Goal: Communication & Community: Ask a question

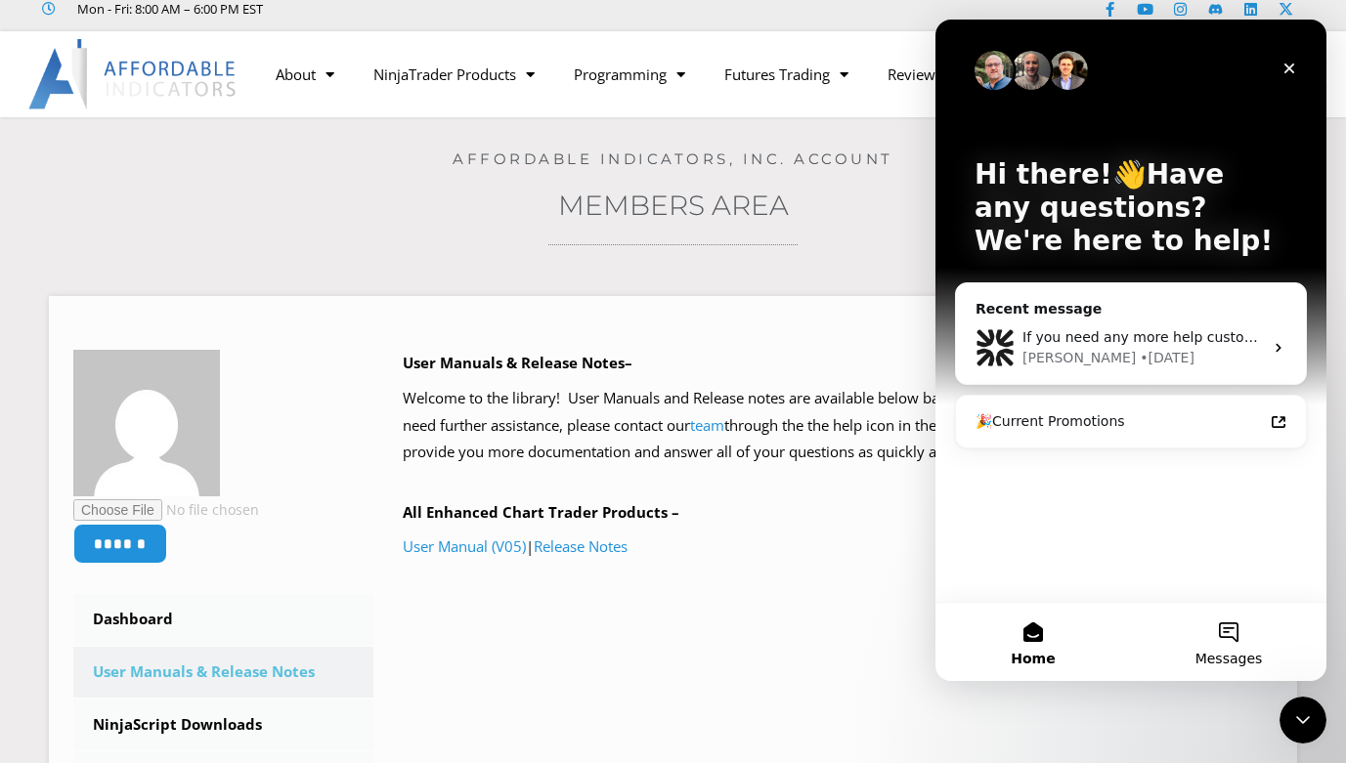
click at [1232, 638] on button "Messages" at bounding box center [1228, 642] width 195 height 78
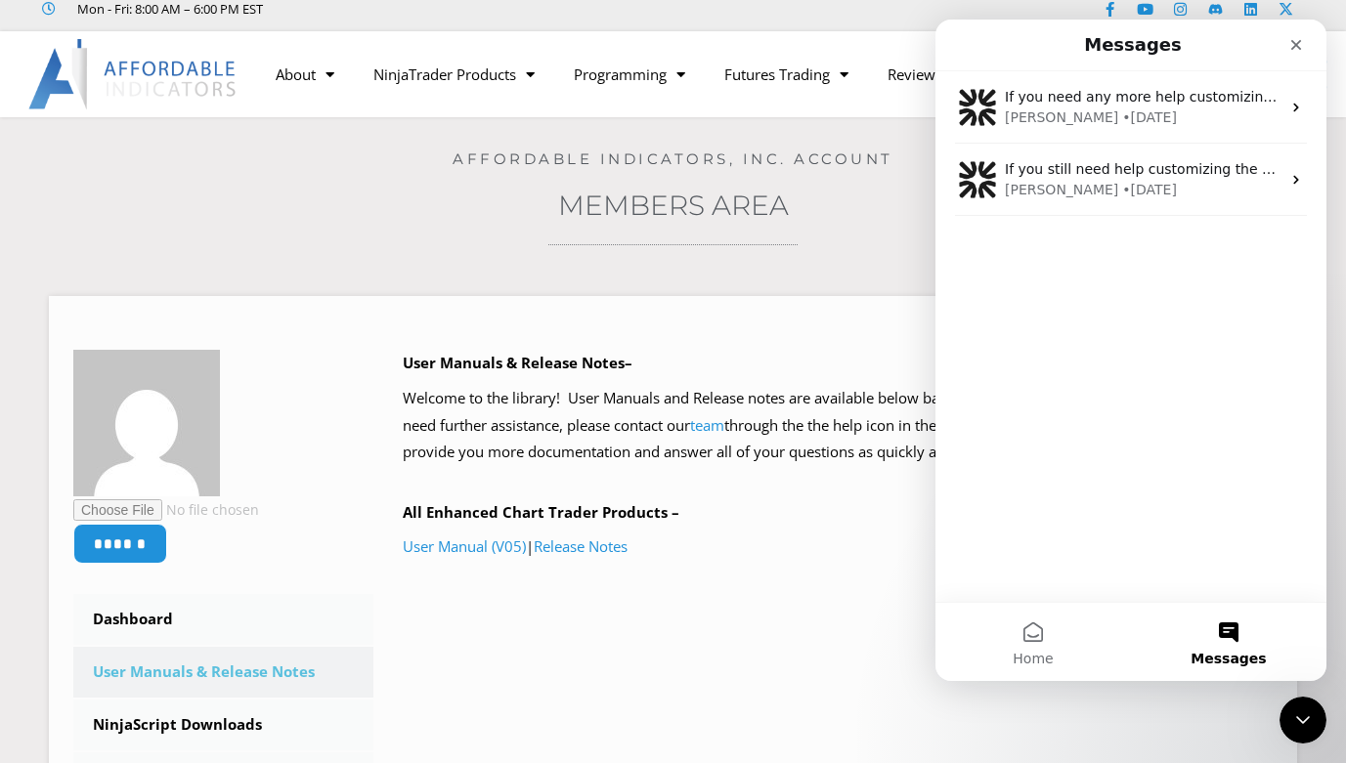
click at [1128, 329] on div "If you need any more help customizing the colors or anything else with Enhanced…" at bounding box center [1130, 336] width 391 height 531
click at [1222, 639] on button "Messages" at bounding box center [1228, 642] width 195 height 78
click at [1202, 544] on div "If you need any more help customizing the colors or anything else with Enhanced…" at bounding box center [1130, 336] width 391 height 531
click at [1196, 490] on div "If you need any more help customizing the colors or anything else with Enhanced…" at bounding box center [1130, 336] width 391 height 531
click at [1234, 626] on button "Messages" at bounding box center [1228, 642] width 195 height 78
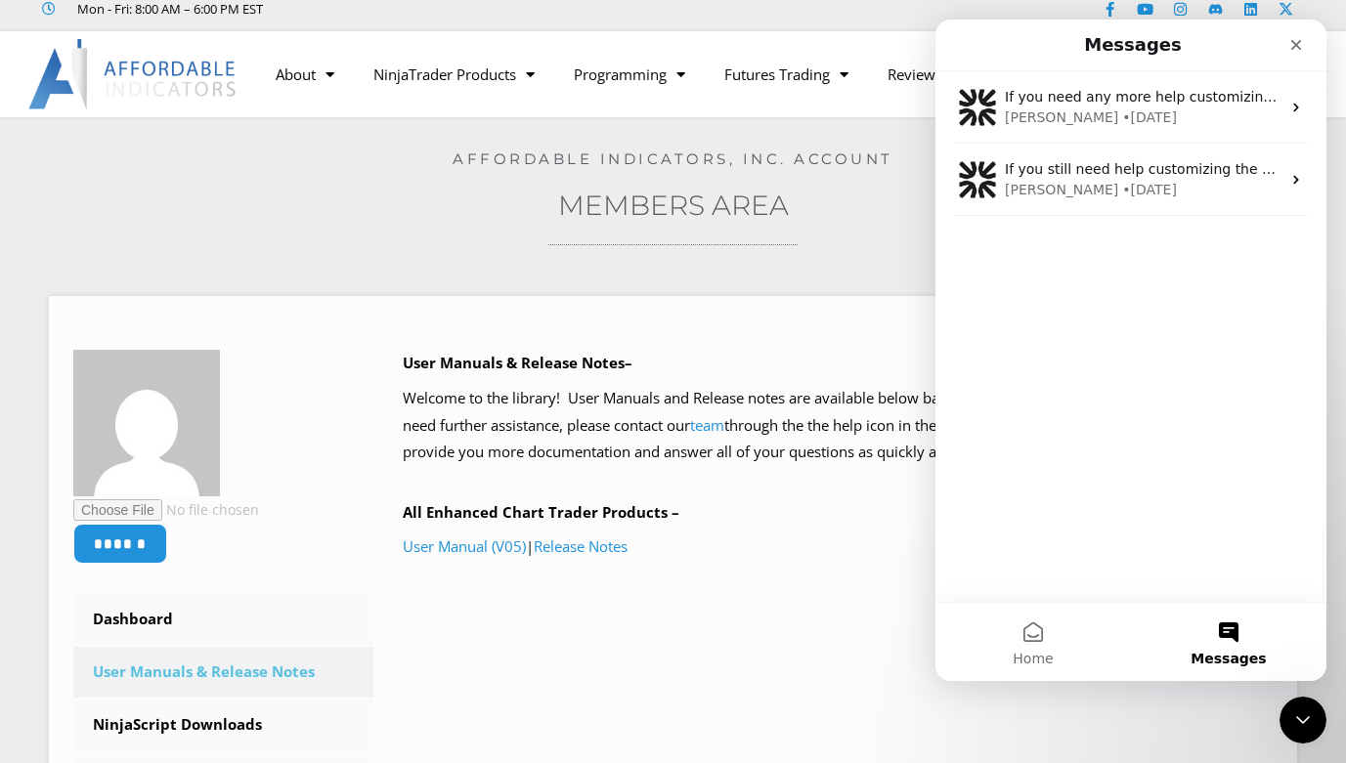
click at [1234, 626] on button "Messages" at bounding box center [1228, 642] width 195 height 78
click at [1163, 293] on div "If you need any more help customizing the colors or anything else with Enhanced…" at bounding box center [1130, 336] width 391 height 531
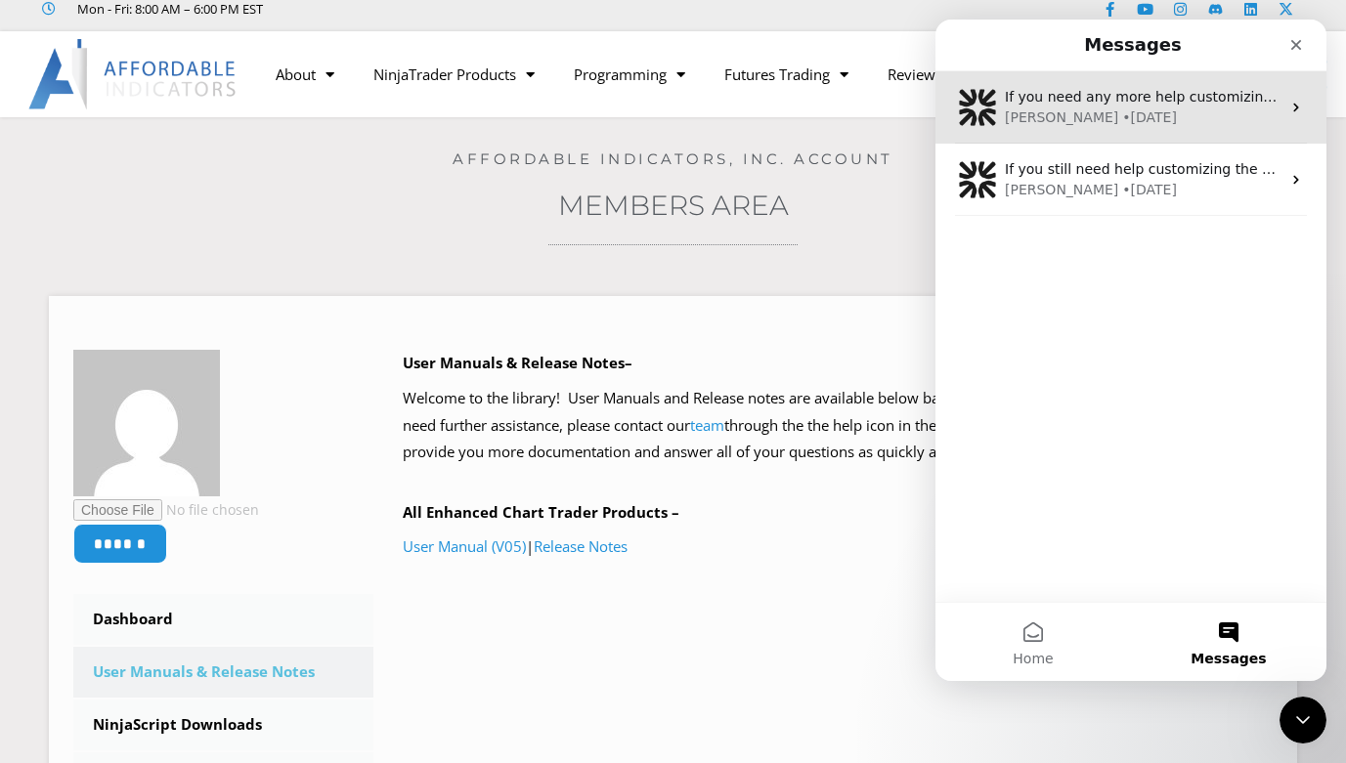
click at [1190, 86] on div "If you need any more help customizing the colors or anything else with Enhanced…" at bounding box center [1130, 107] width 391 height 72
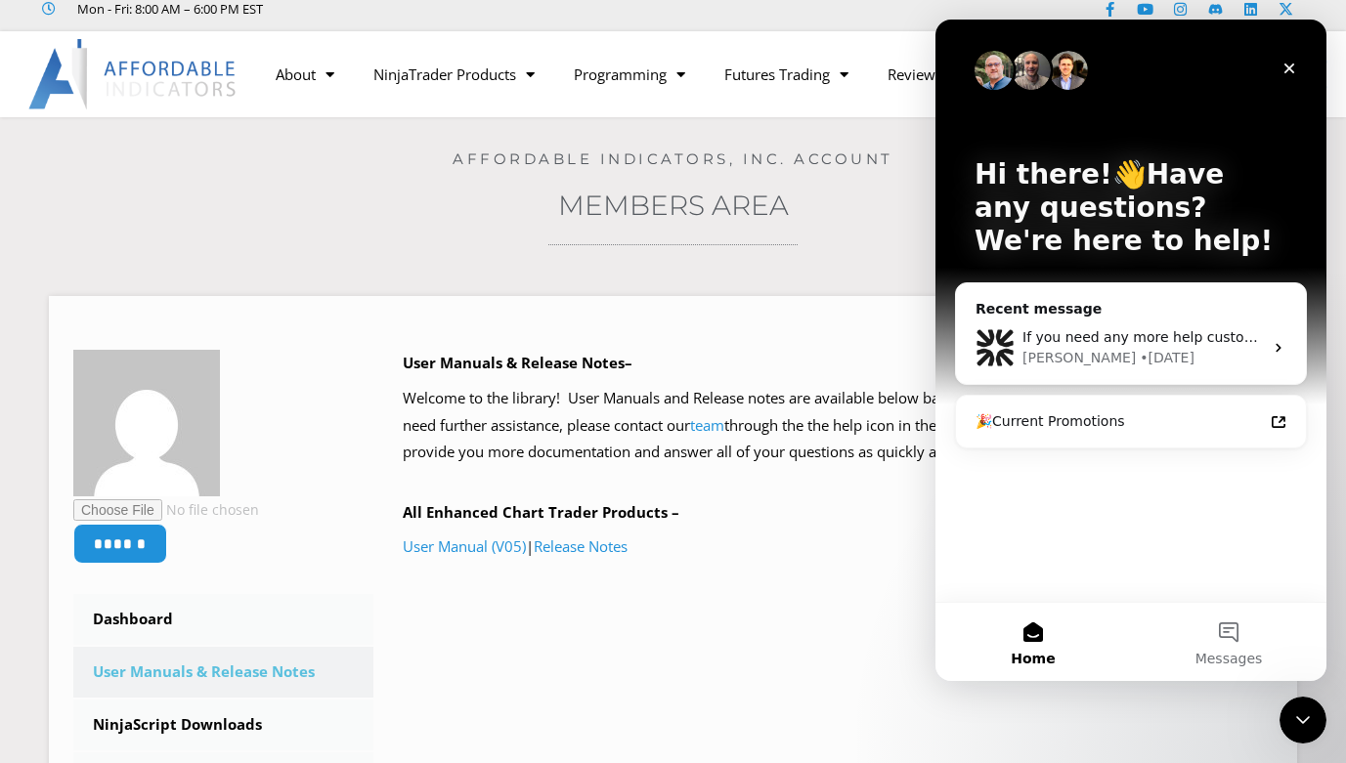
click at [1081, 489] on div "Hi there!👋Have any questions? We're here to help! Recent message If you need an…" at bounding box center [1130, 311] width 391 height 583
click at [1102, 465] on div "Hi there!👋Have any questions? We're here to help! Recent message If you need an…" at bounding box center [1130, 311] width 391 height 583
click at [1085, 476] on div "Hi there!👋Have any questions? We're here to help! Recent message If you need an…" at bounding box center [1130, 311] width 391 height 583
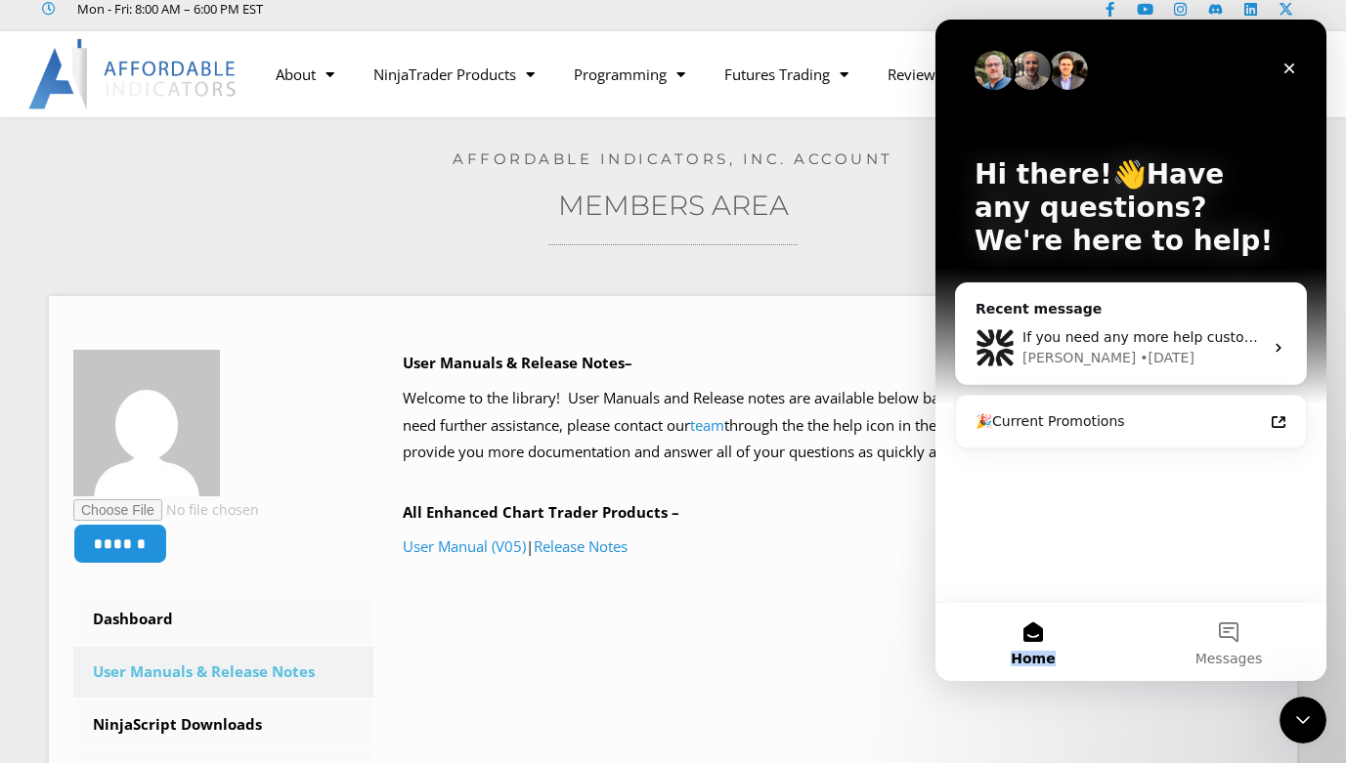
click at [1122, 532] on div "Hi there!👋Have any questions? We're here to help! Recent message If you need an…" at bounding box center [1130, 311] width 391 height 583
click at [1226, 635] on button "Messages" at bounding box center [1228, 642] width 195 height 78
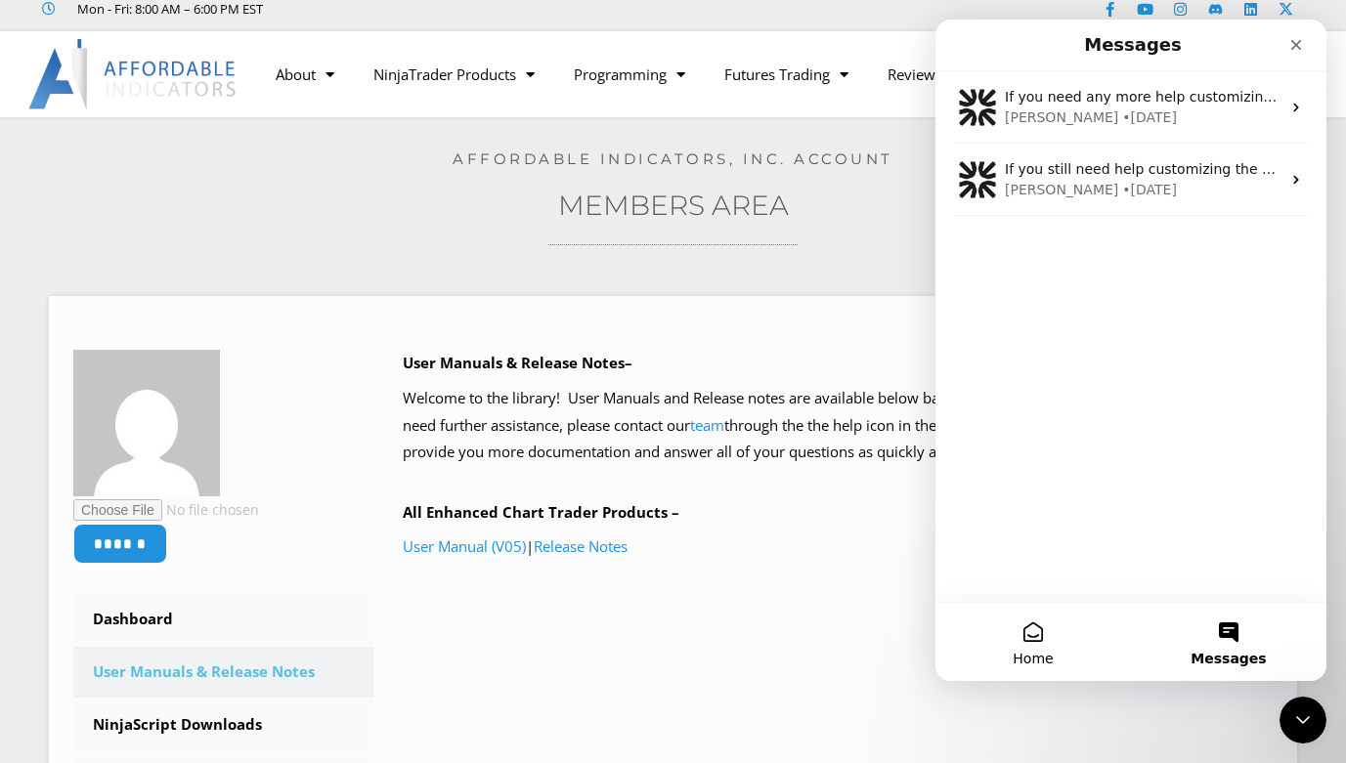
click at [1032, 627] on button "Home" at bounding box center [1032, 642] width 195 height 78
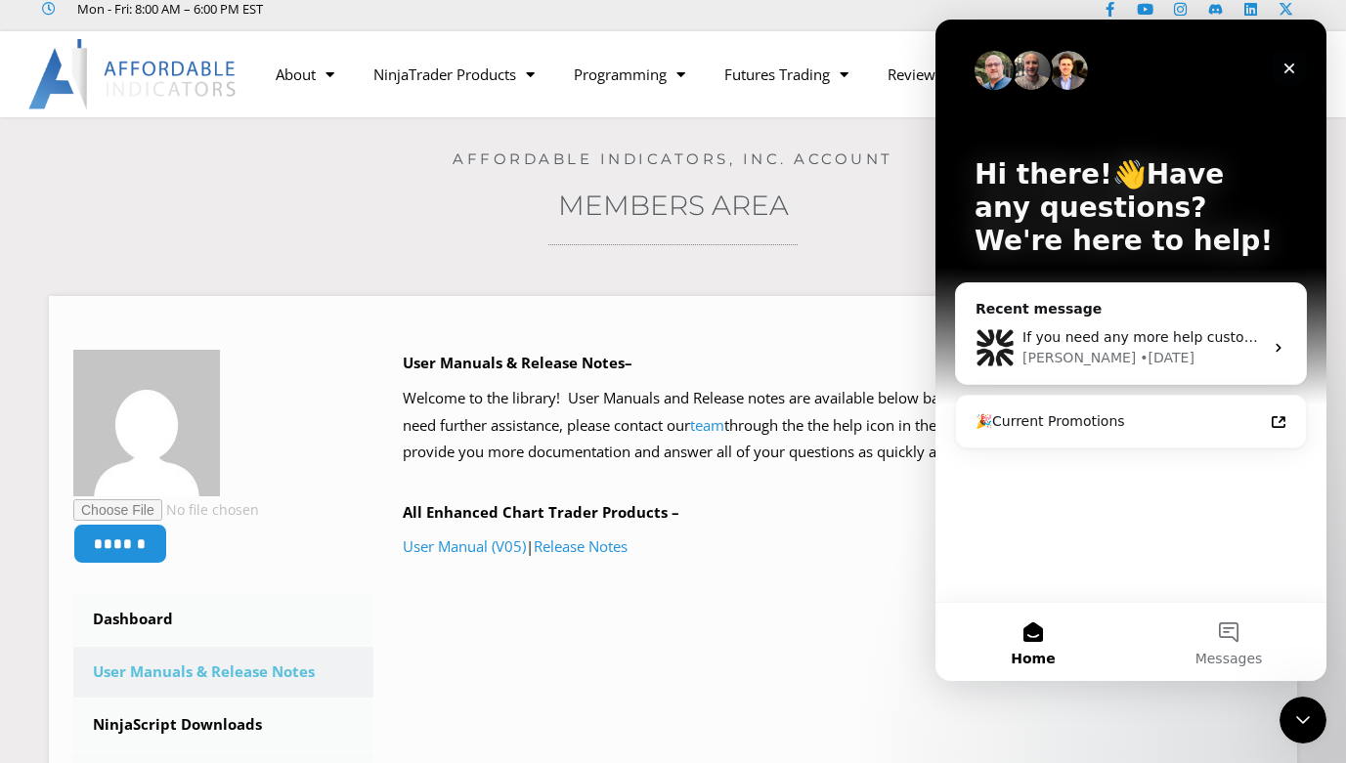
click at [1293, 58] on div "Close" at bounding box center [1289, 68] width 35 height 35
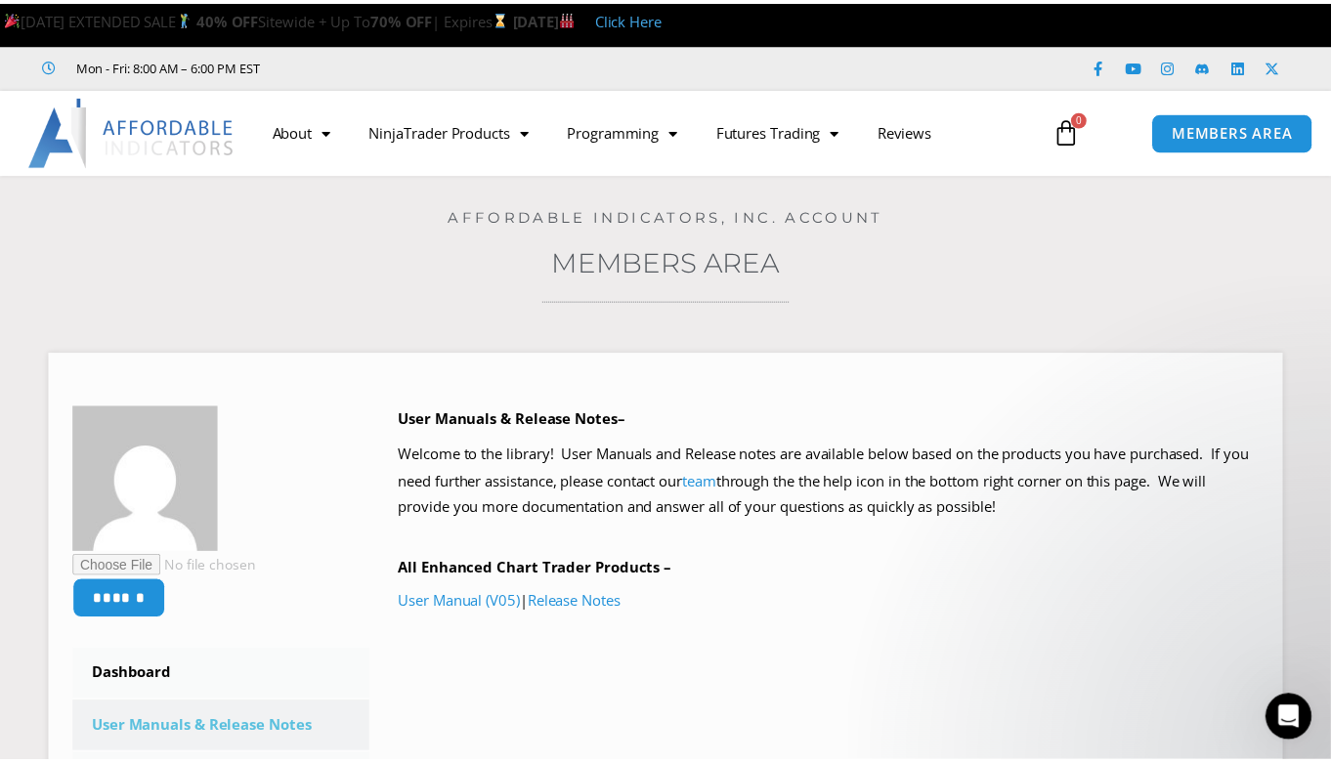
scroll to position [57, 0]
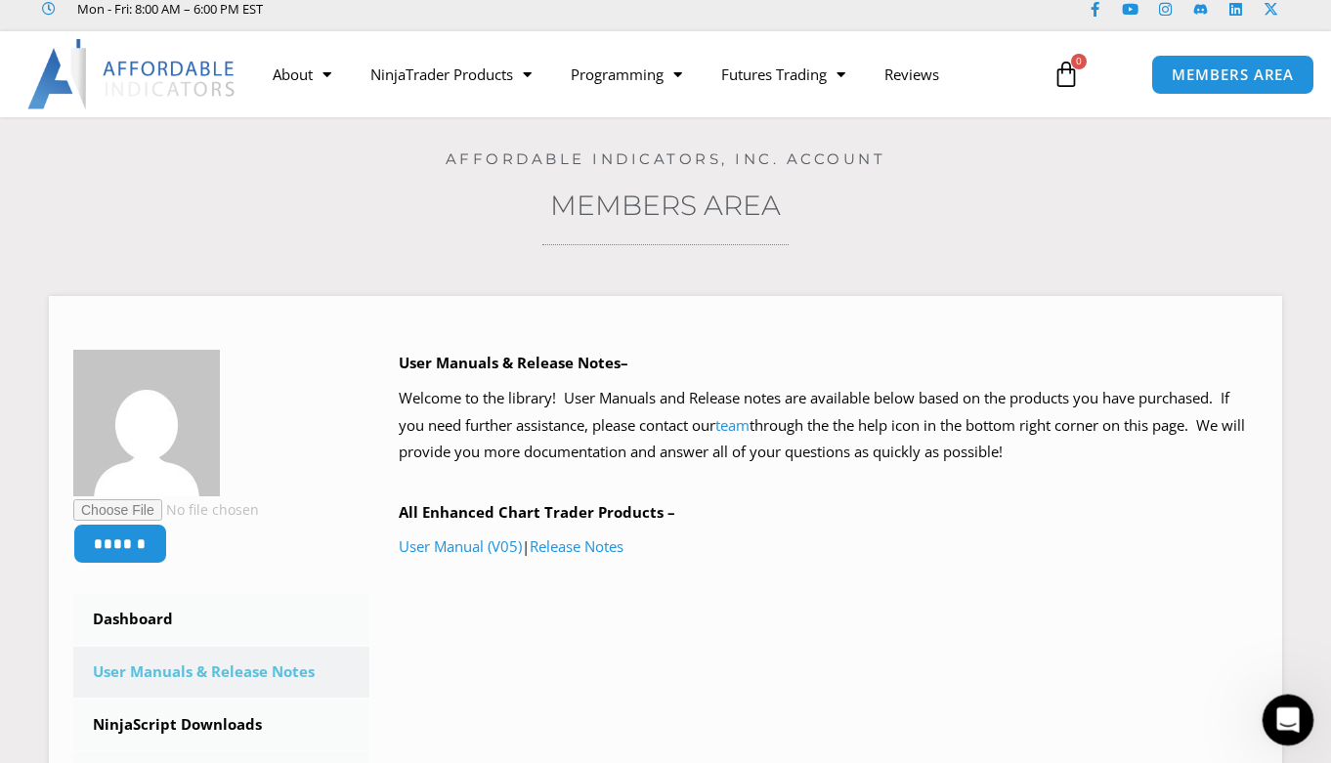
click at [1280, 719] on icon "Open Intercom Messenger" at bounding box center [1286, 718] width 32 height 32
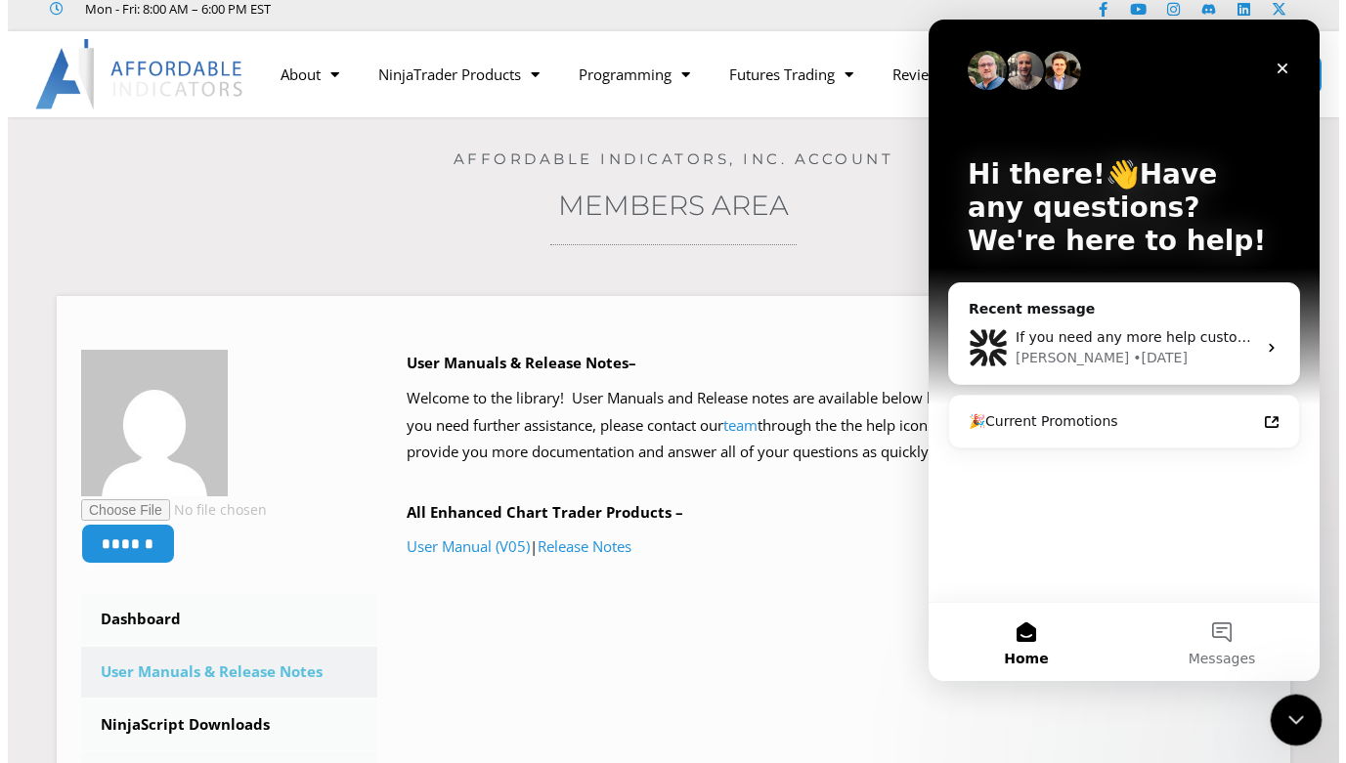
scroll to position [0, 0]
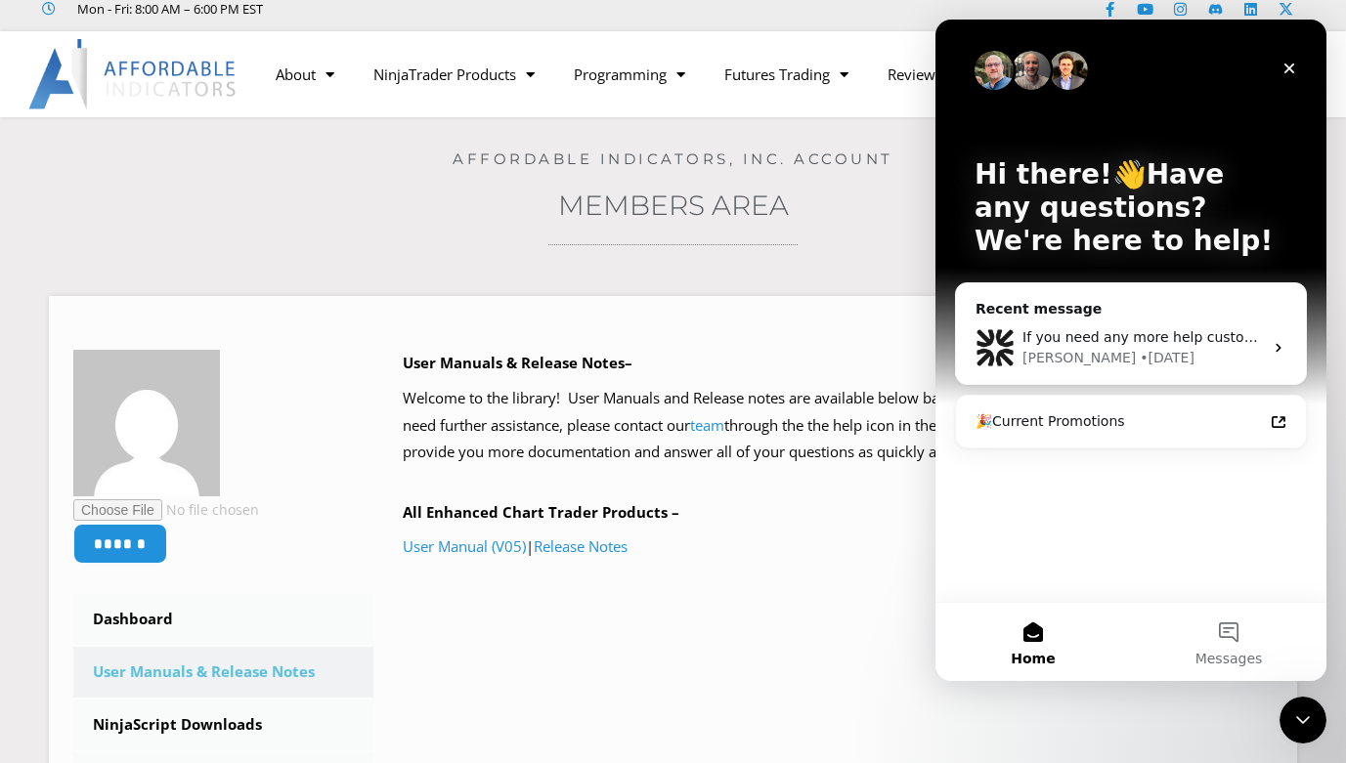
click at [1120, 517] on div "Hi there!👋Have any questions? We're here to help! Recent message If you need an…" at bounding box center [1130, 311] width 391 height 583
click at [1226, 309] on div "Recent message" at bounding box center [1131, 309] width 311 height 21
click at [1291, 66] on icon "Close" at bounding box center [1289, 69] width 11 height 11
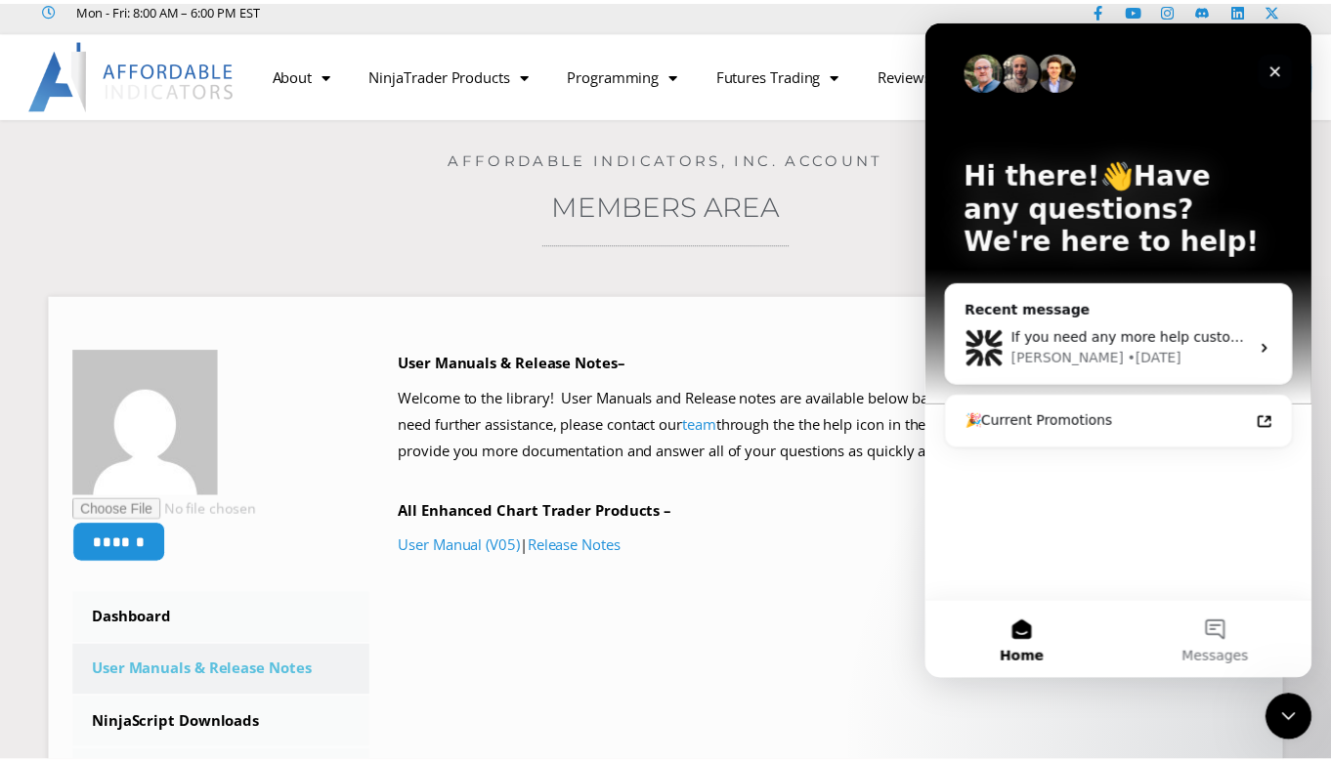
scroll to position [57, 0]
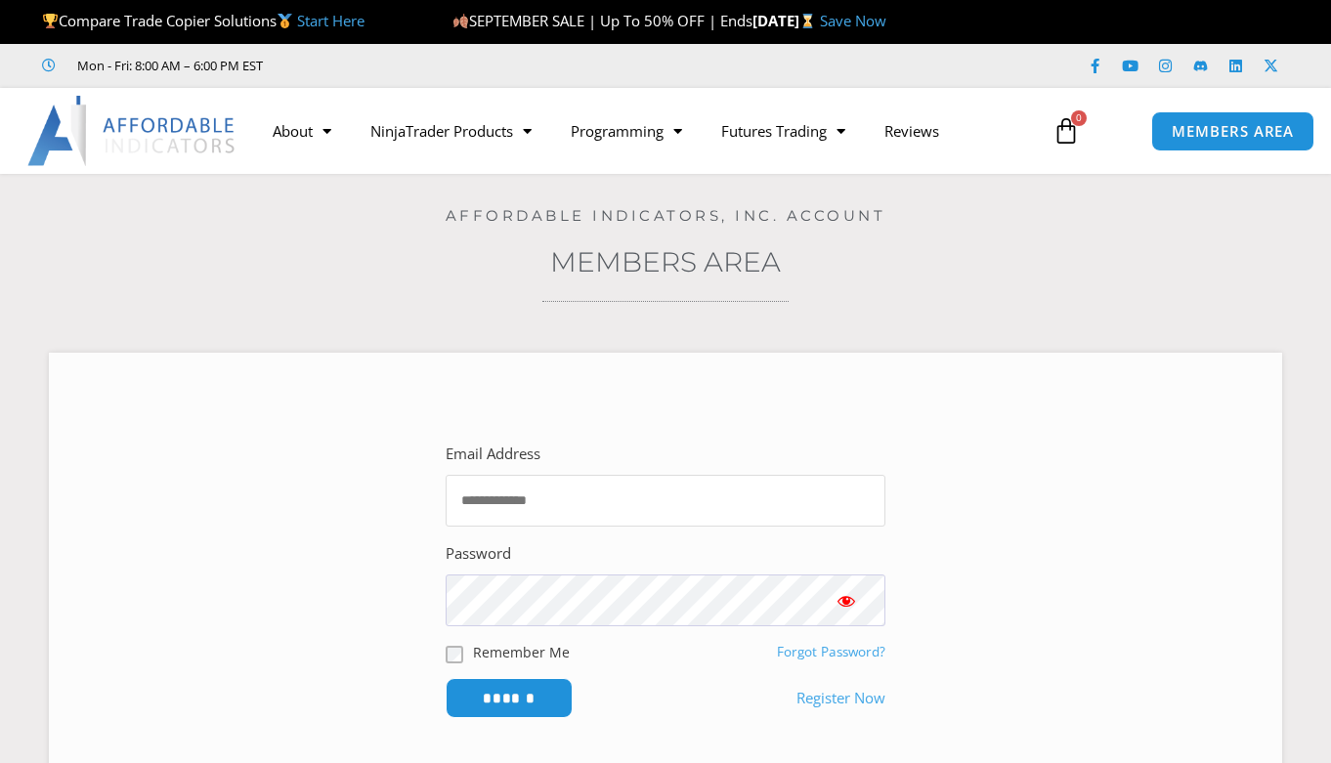
scroll to position [57, 0]
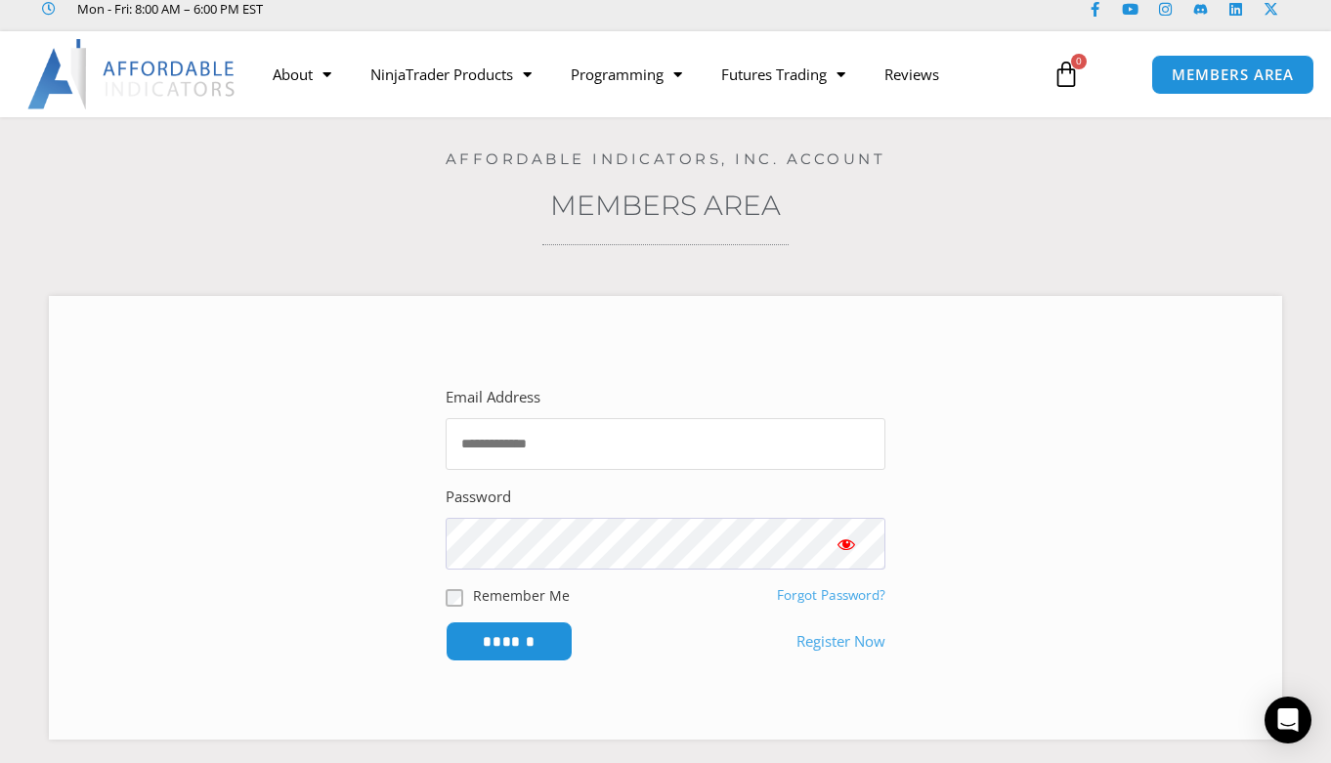
type input "**********"
click at [509, 640] on input "******" at bounding box center [509, 642] width 127 height 40
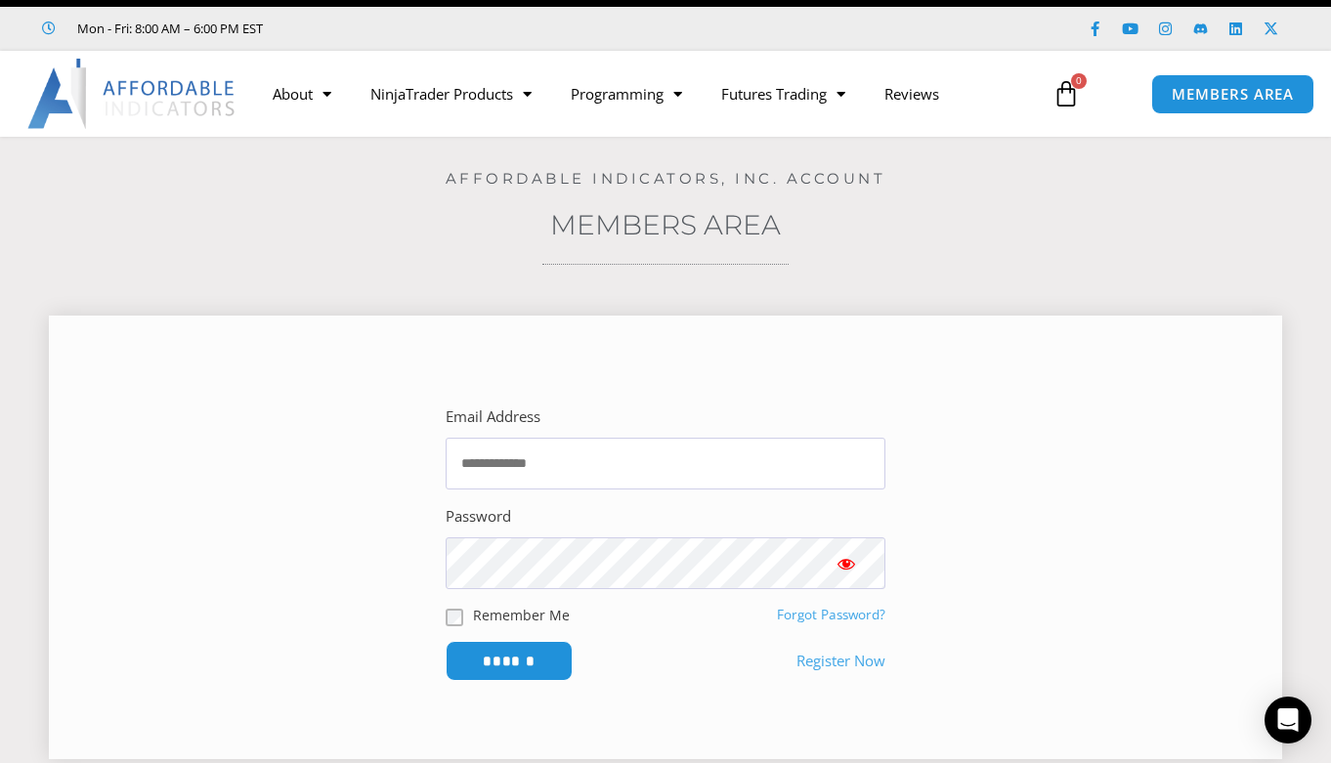
scroll to position [40, 0]
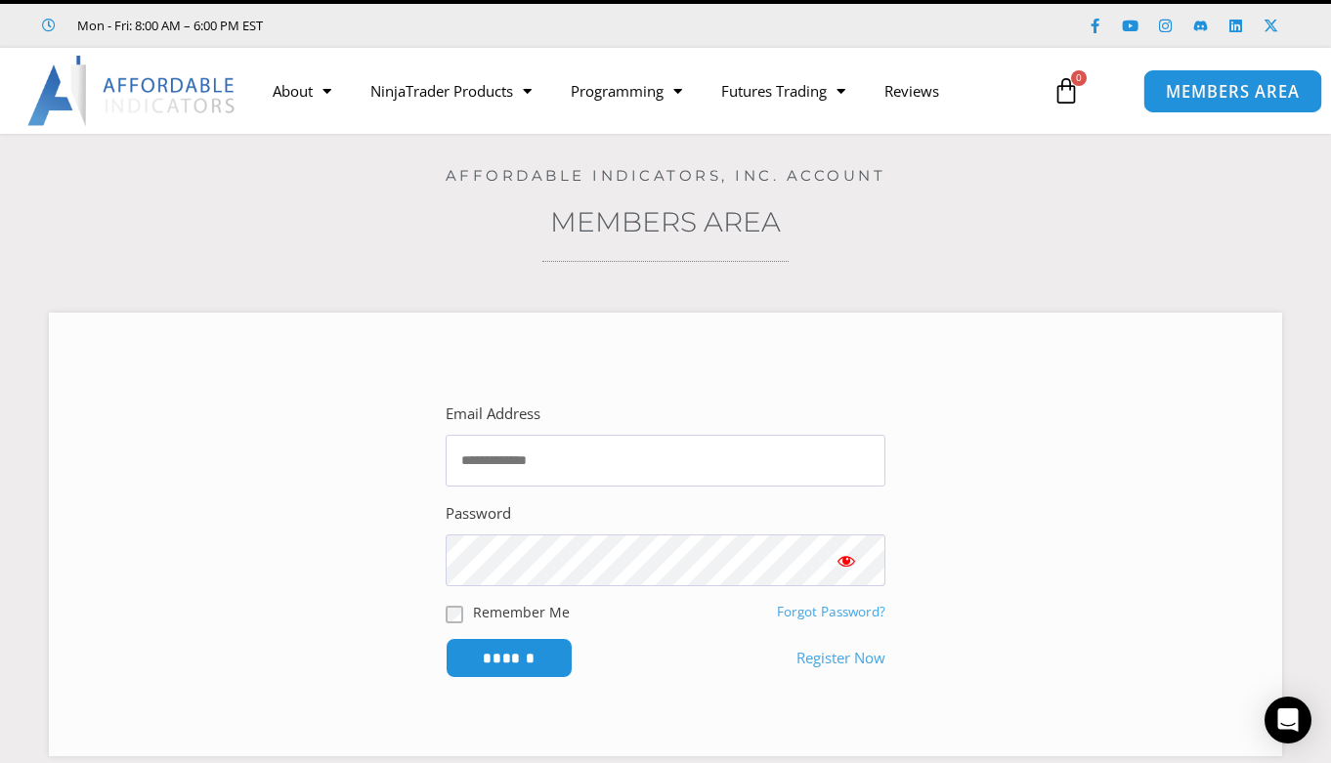
click at [1204, 92] on span "MEMBERS AREA" at bounding box center [1233, 91] width 134 height 17
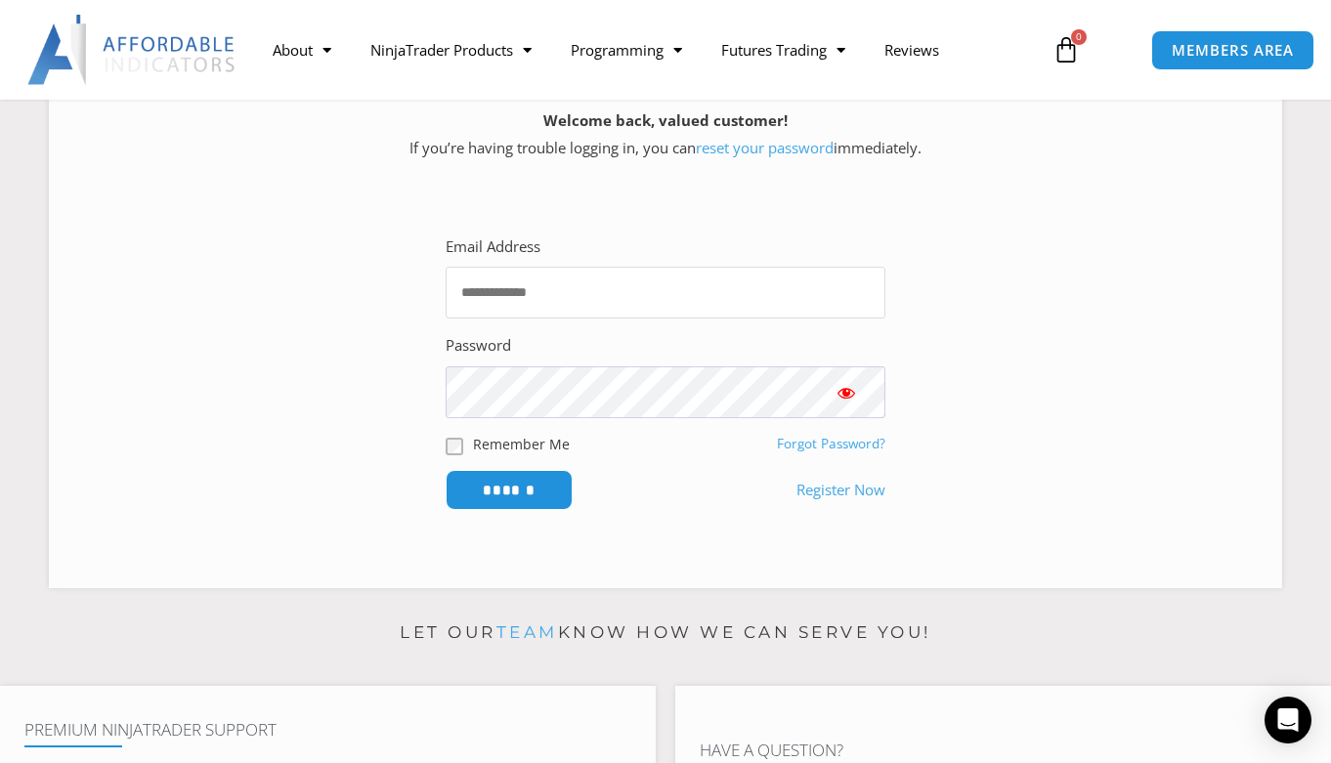
scroll to position [319, 0]
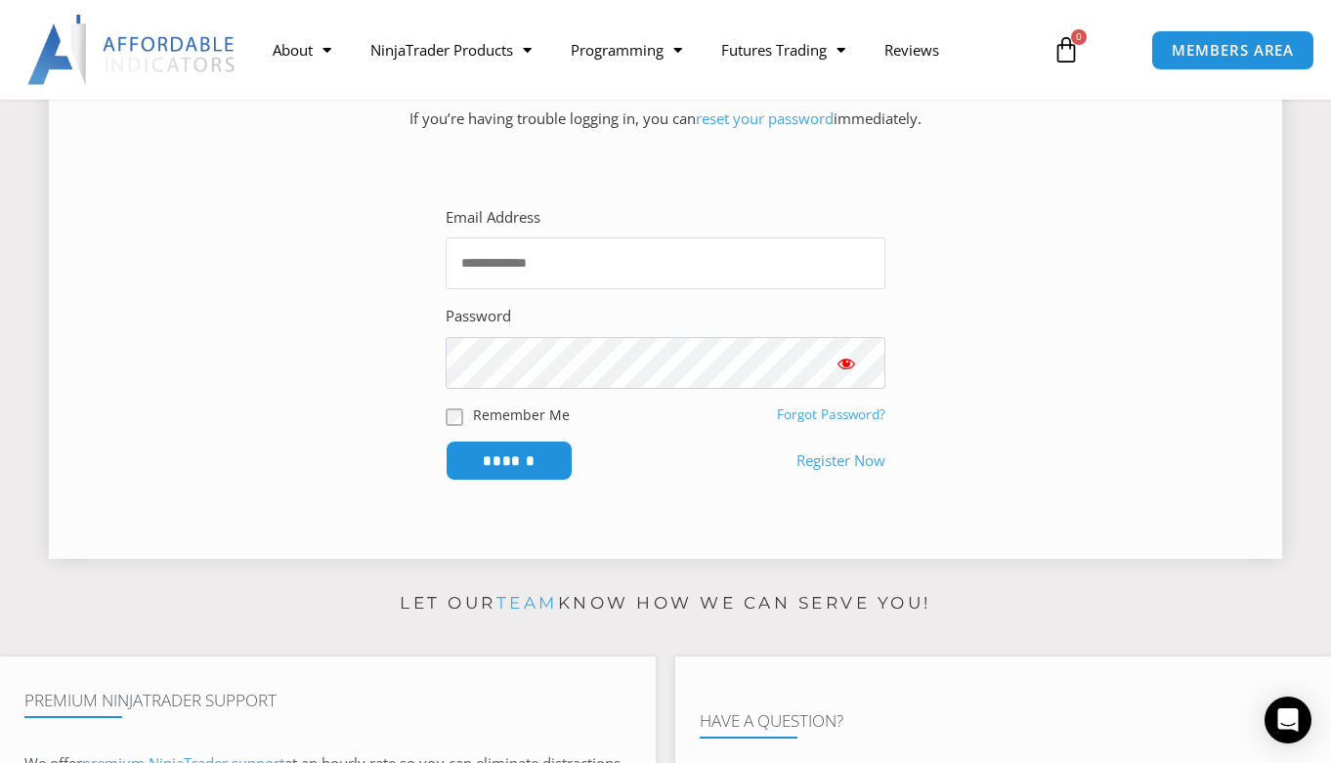
type input "**********"
click at [522, 455] on input "******" at bounding box center [510, 461] width 134 height 42
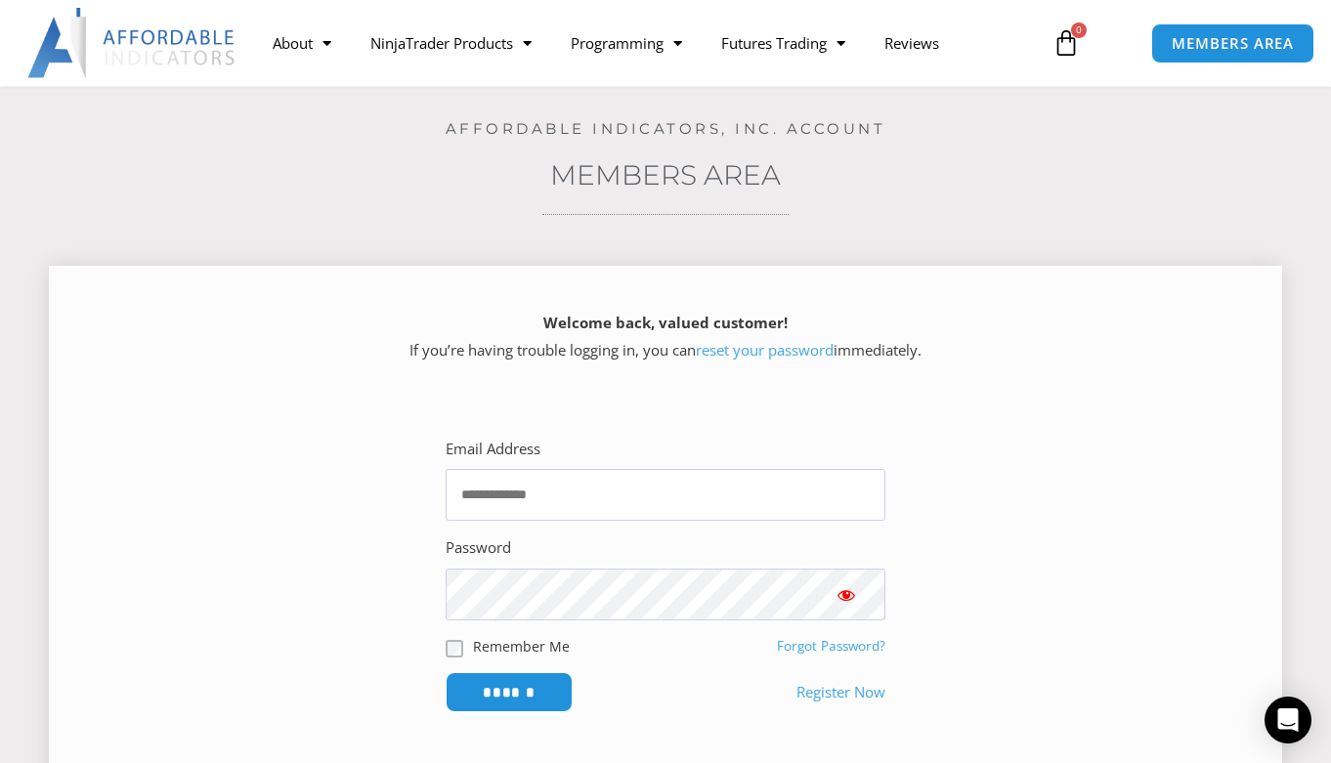
scroll to position [104, 0]
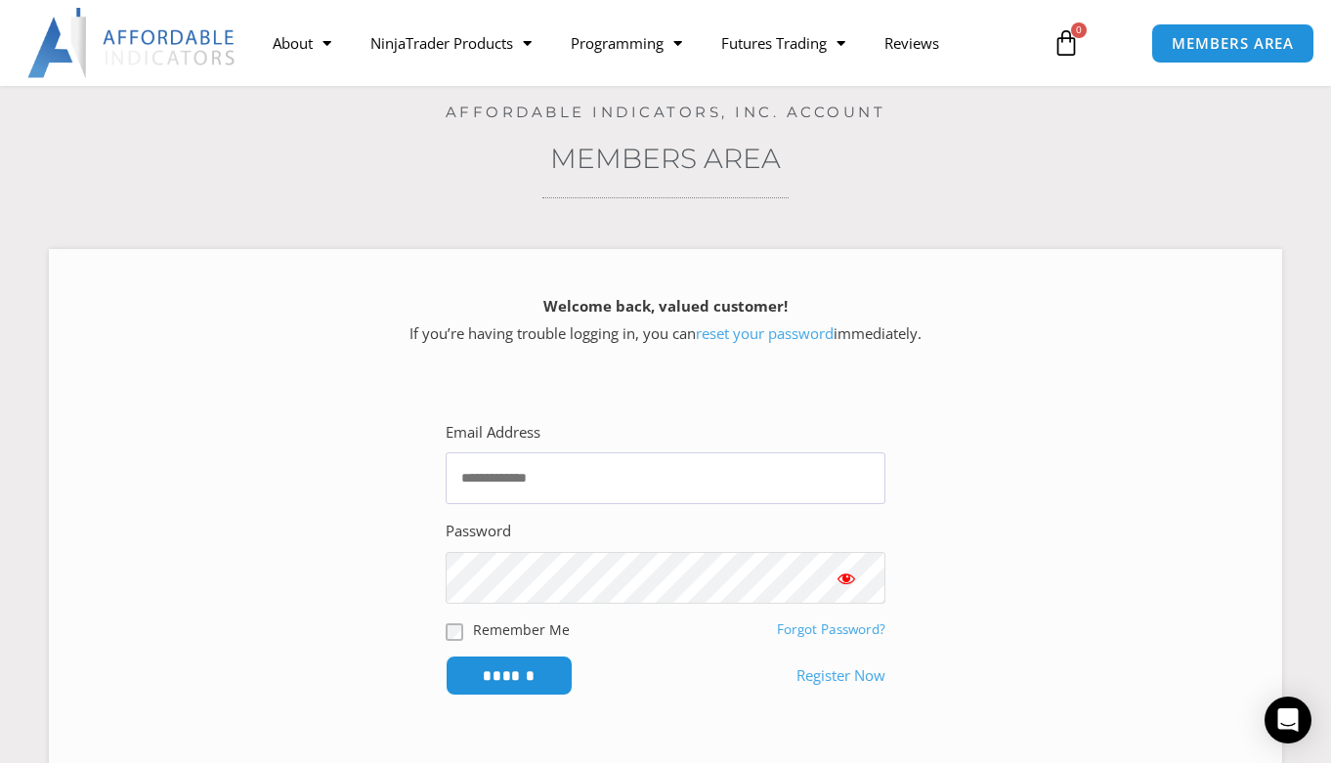
click at [850, 584] on span "Show password" at bounding box center [847, 579] width 20 height 20
click at [605, 475] on input "Email Address" at bounding box center [666, 479] width 440 height 52
type input "**********"
click at [530, 673] on input "******" at bounding box center [510, 676] width 134 height 42
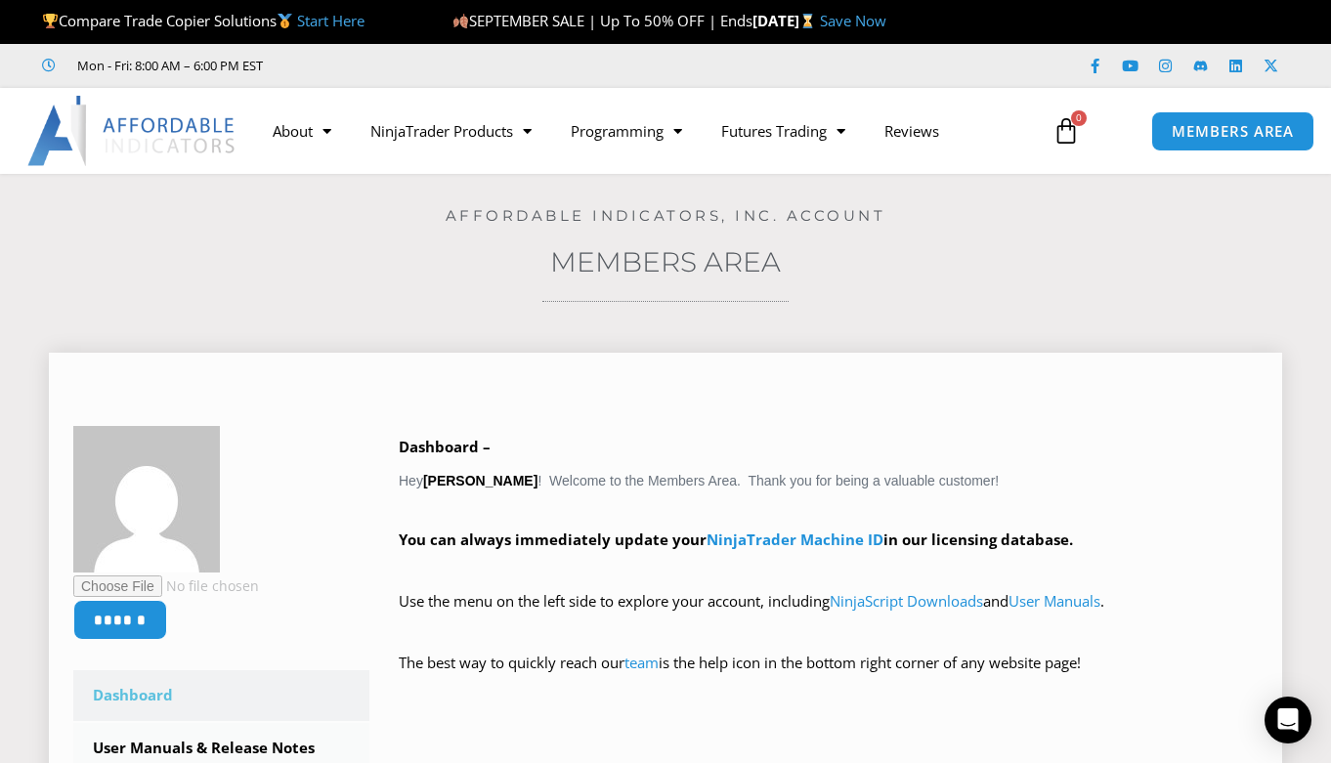
scroll to position [16, 0]
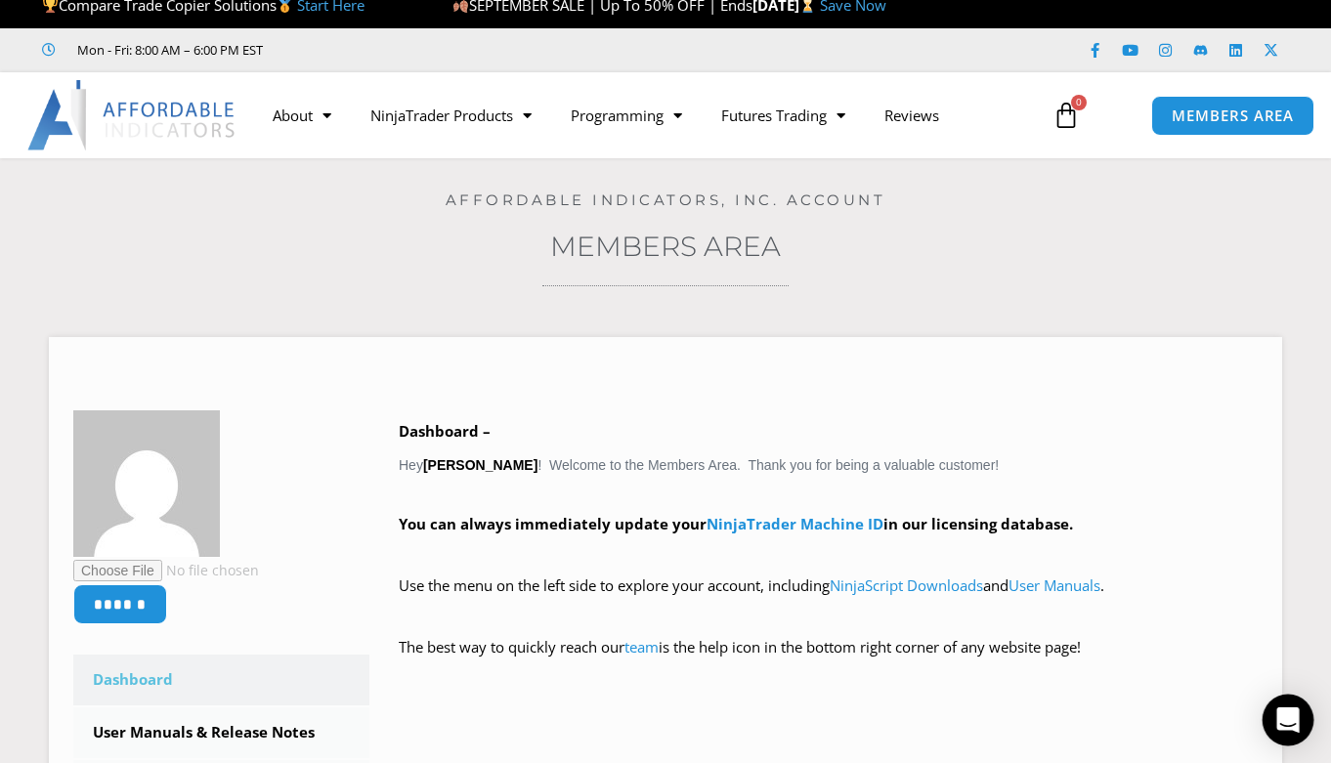
click at [1292, 708] on icon "Open Intercom Messenger" at bounding box center [1288, 720] width 22 height 25
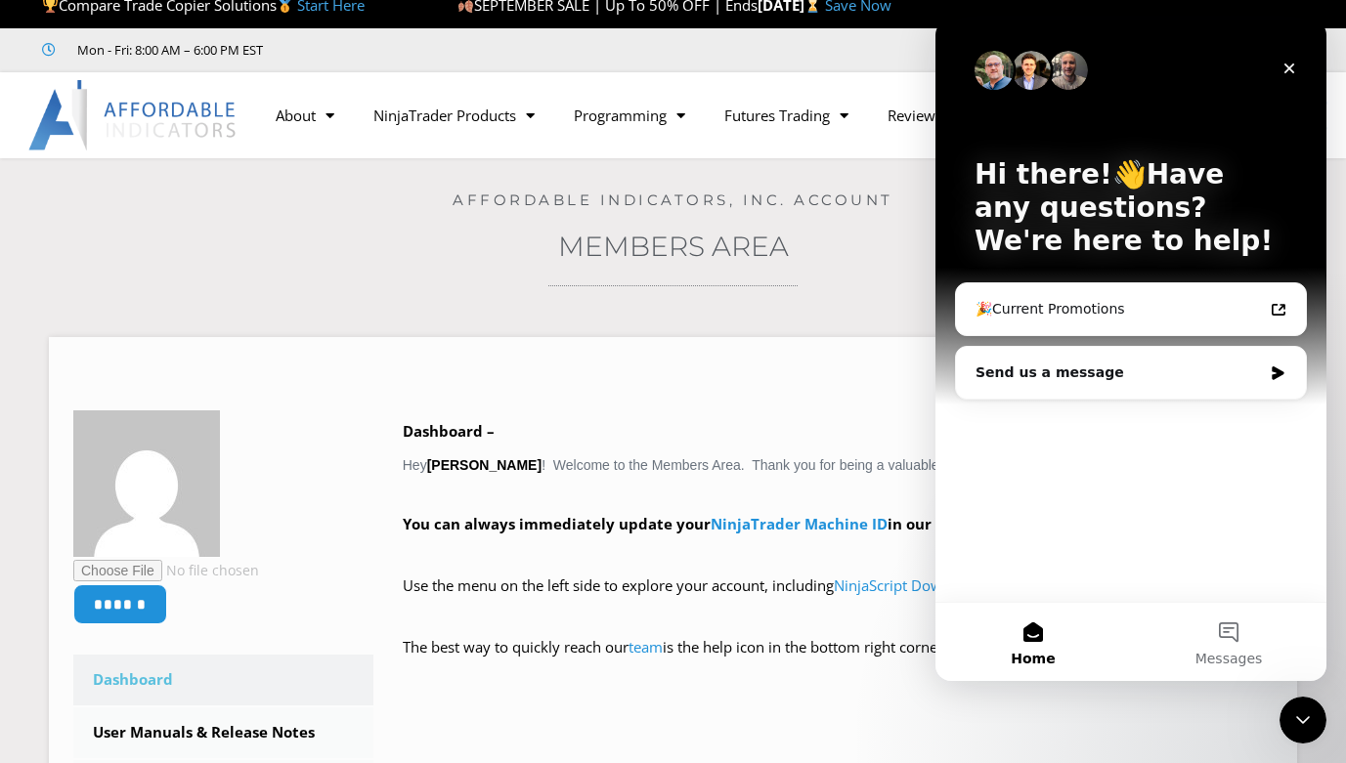
scroll to position [0, 0]
click at [1139, 369] on div "Send us a message" at bounding box center [1119, 373] width 286 height 21
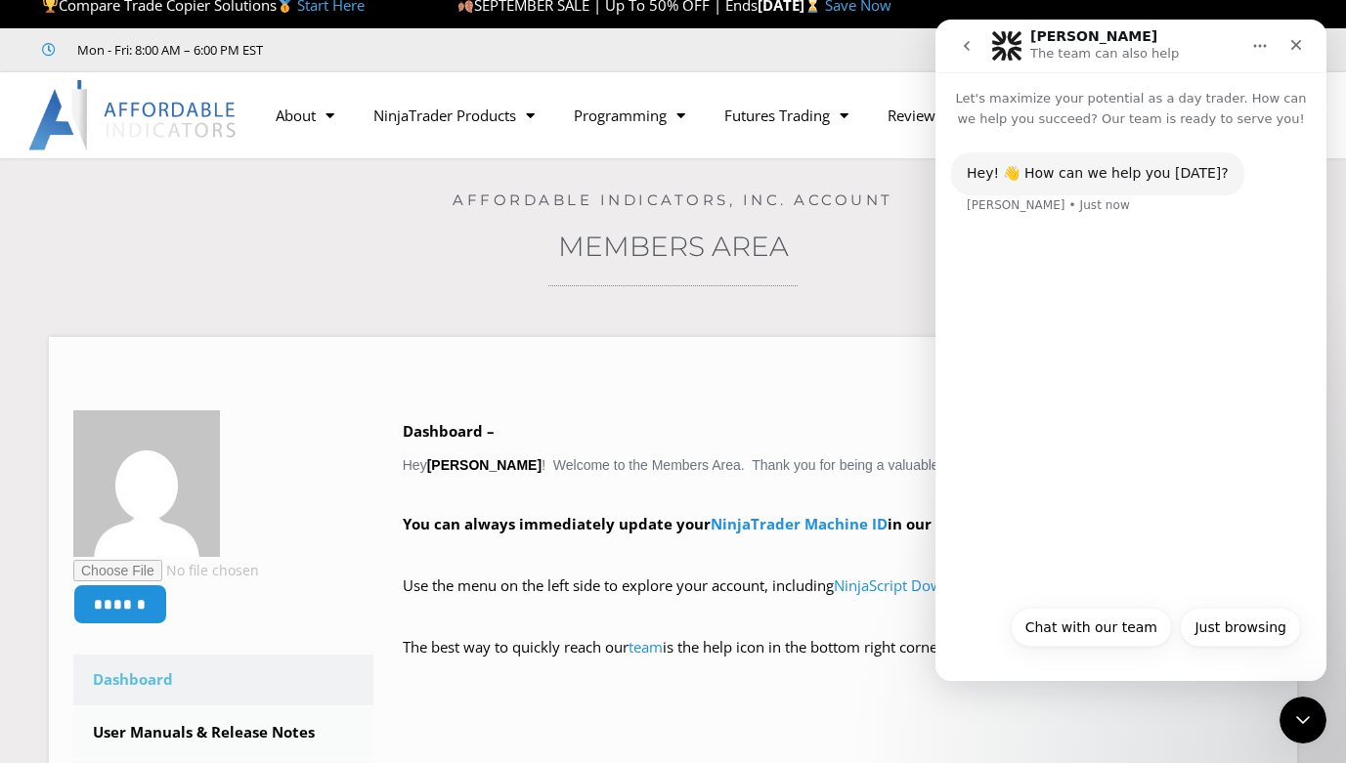
click at [1114, 355] on div "Hey! 👋 How can we help you [DATE]? [PERSON_NAME] • Just now" at bounding box center [1130, 362] width 391 height 466
click at [1074, 621] on button "Chat with our team" at bounding box center [1091, 627] width 161 height 39
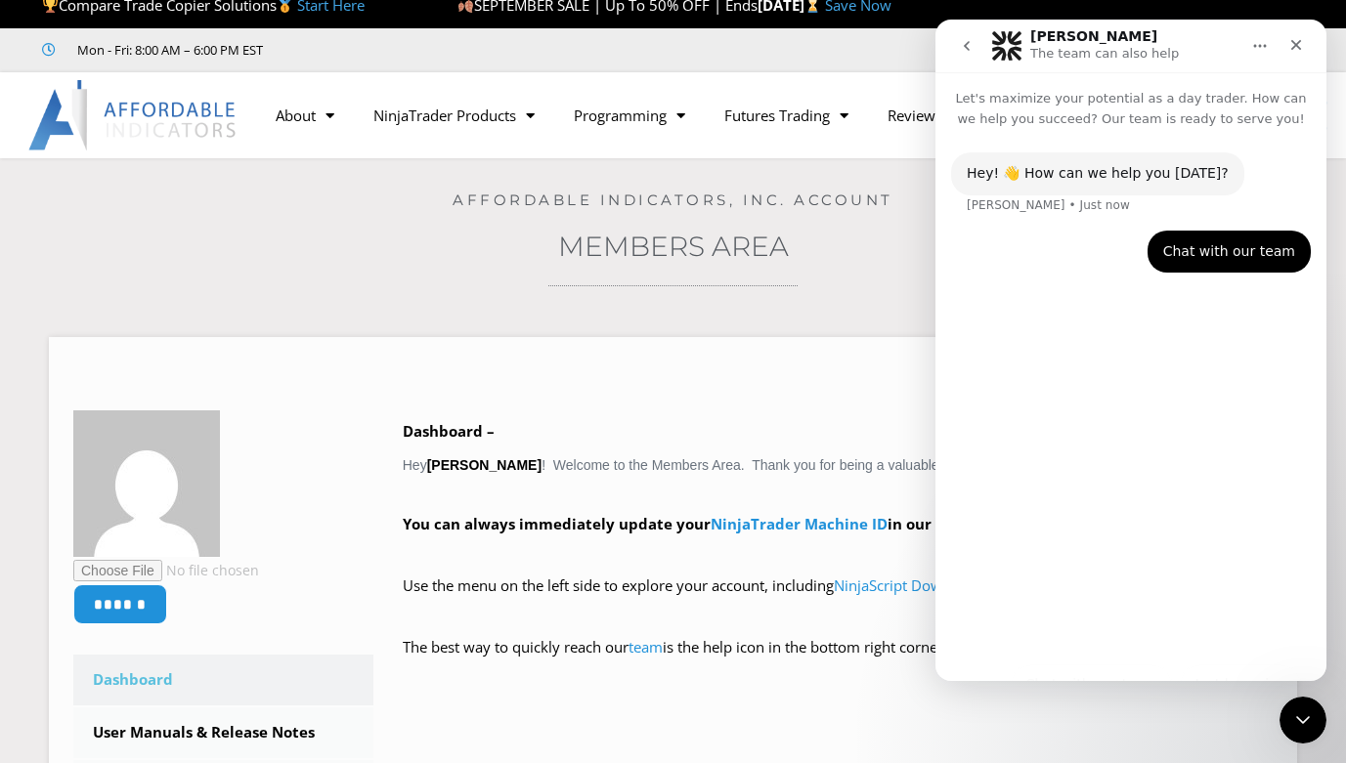
click at [1082, 368] on div "Hey! 👋 How can we help you [DATE]? [PERSON_NAME] • Just now Chat with our team …" at bounding box center [1130, 397] width 391 height 536
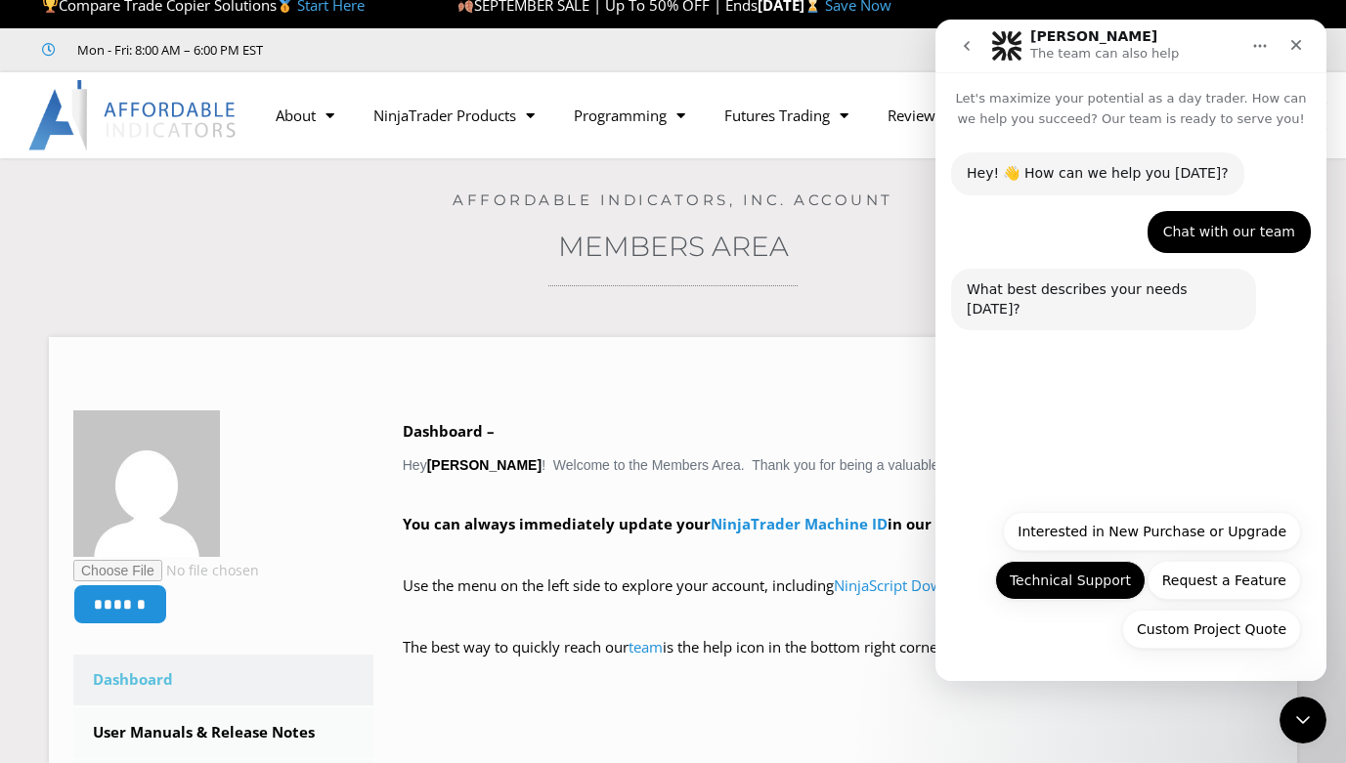
click at [1046, 579] on button "Technical Support" at bounding box center [1070, 580] width 151 height 39
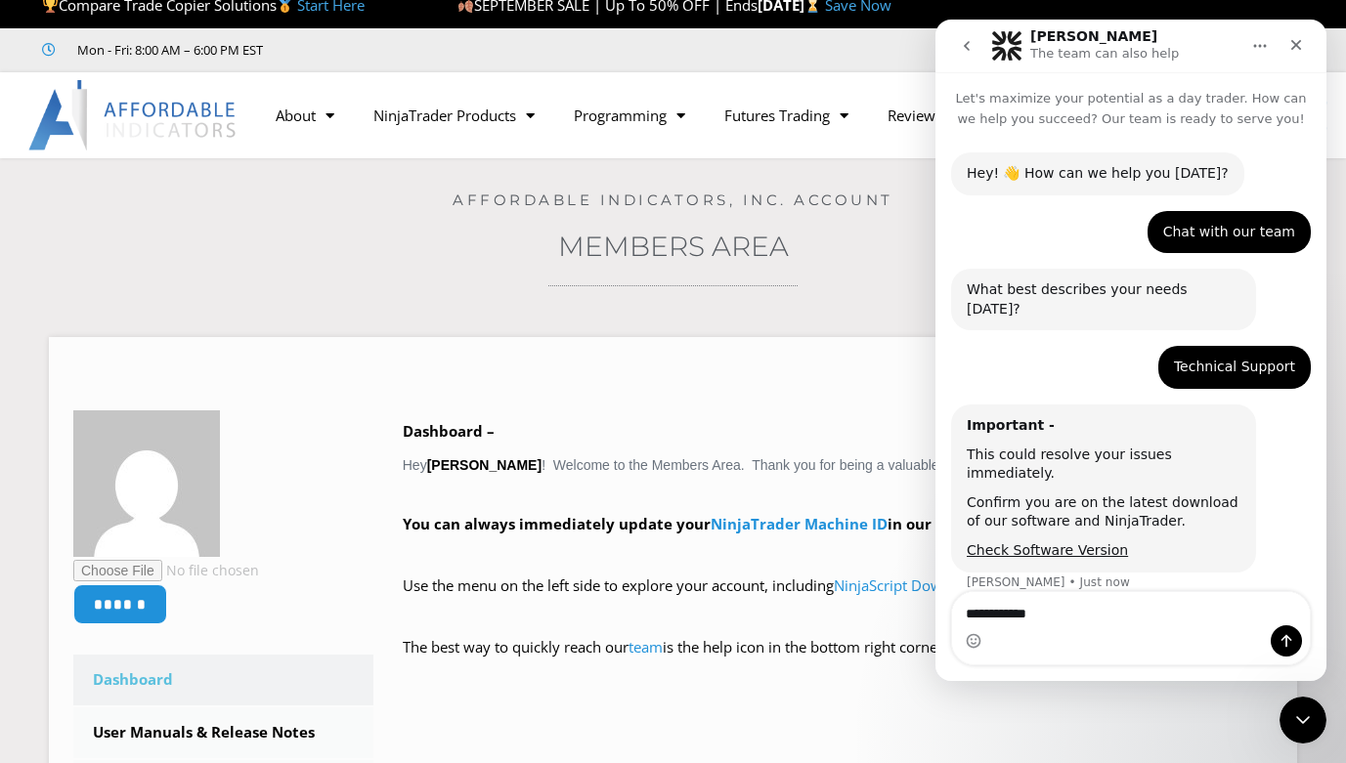
type textarea "**********"
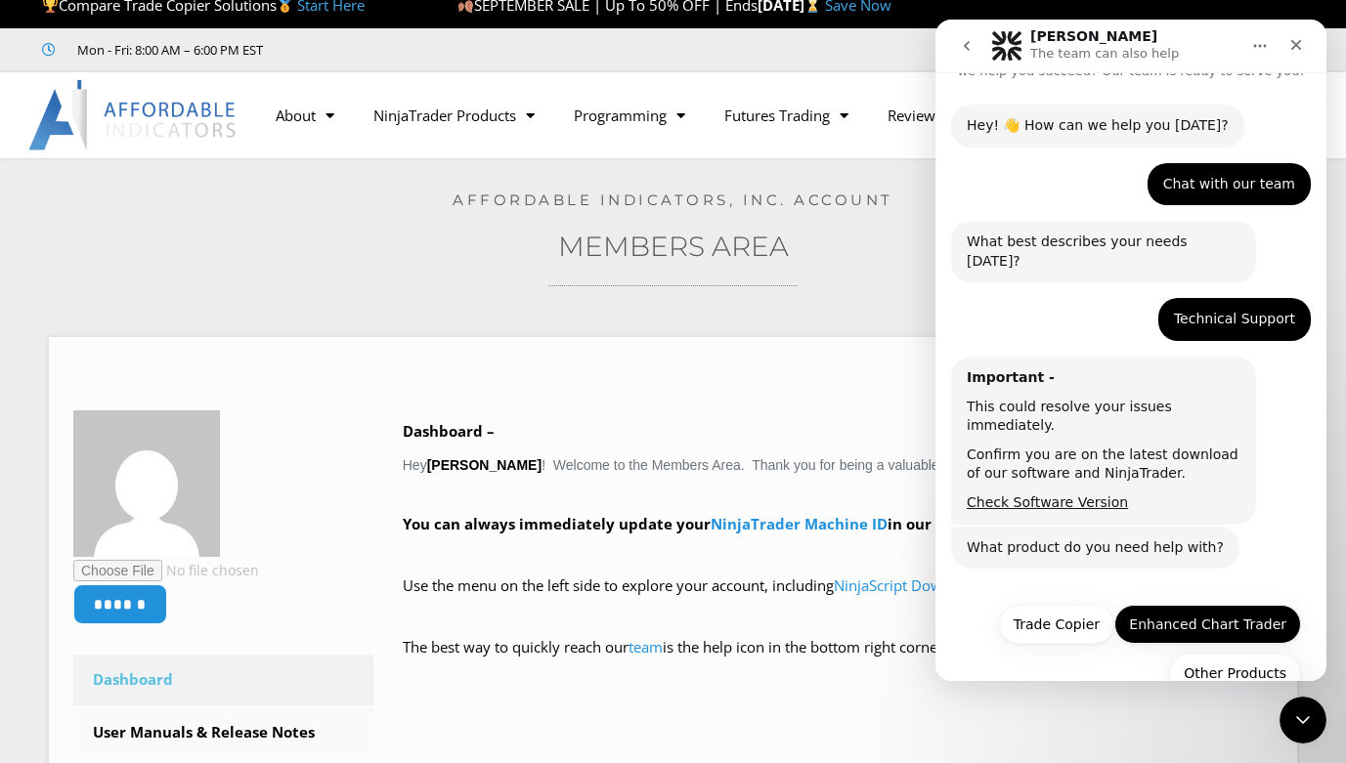
click at [1184, 605] on button "Enhanced Chart Trader" at bounding box center [1207, 624] width 187 height 39
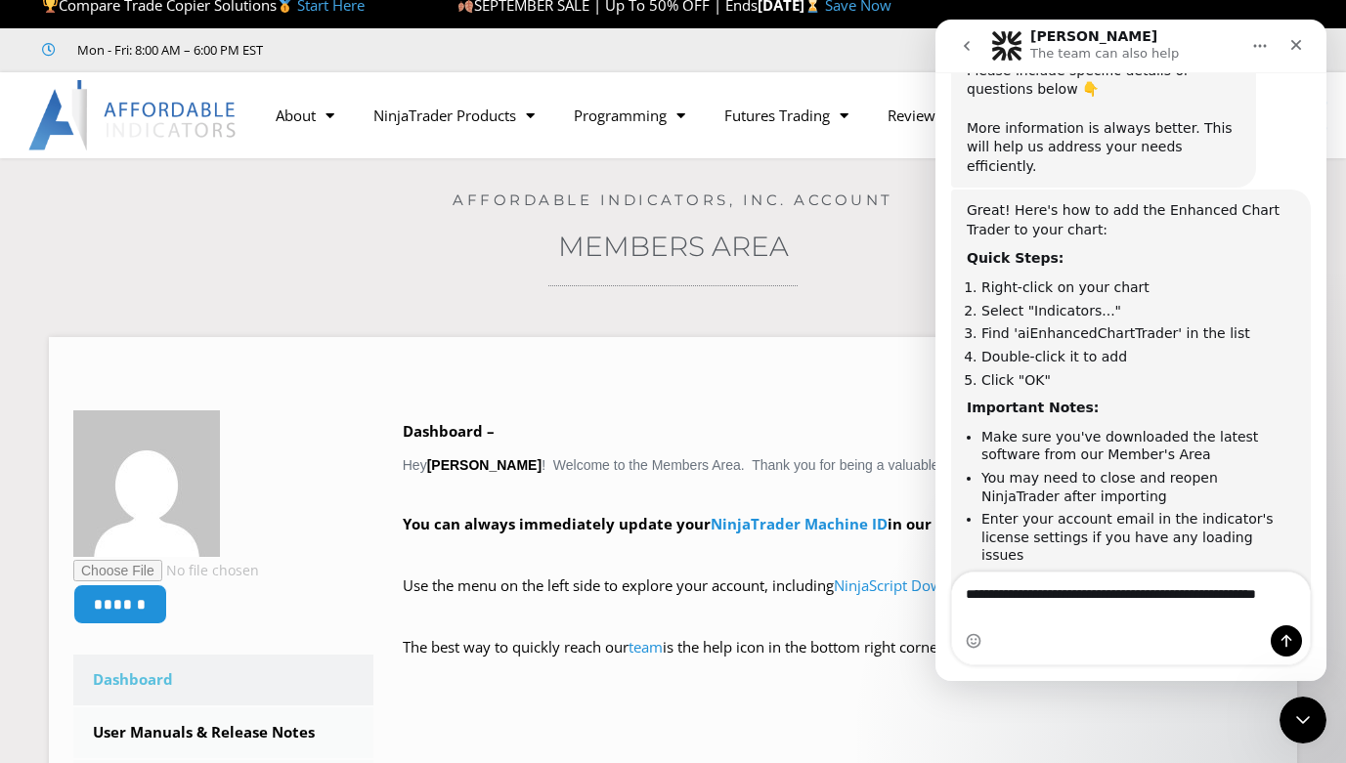
scroll to position [679, 0]
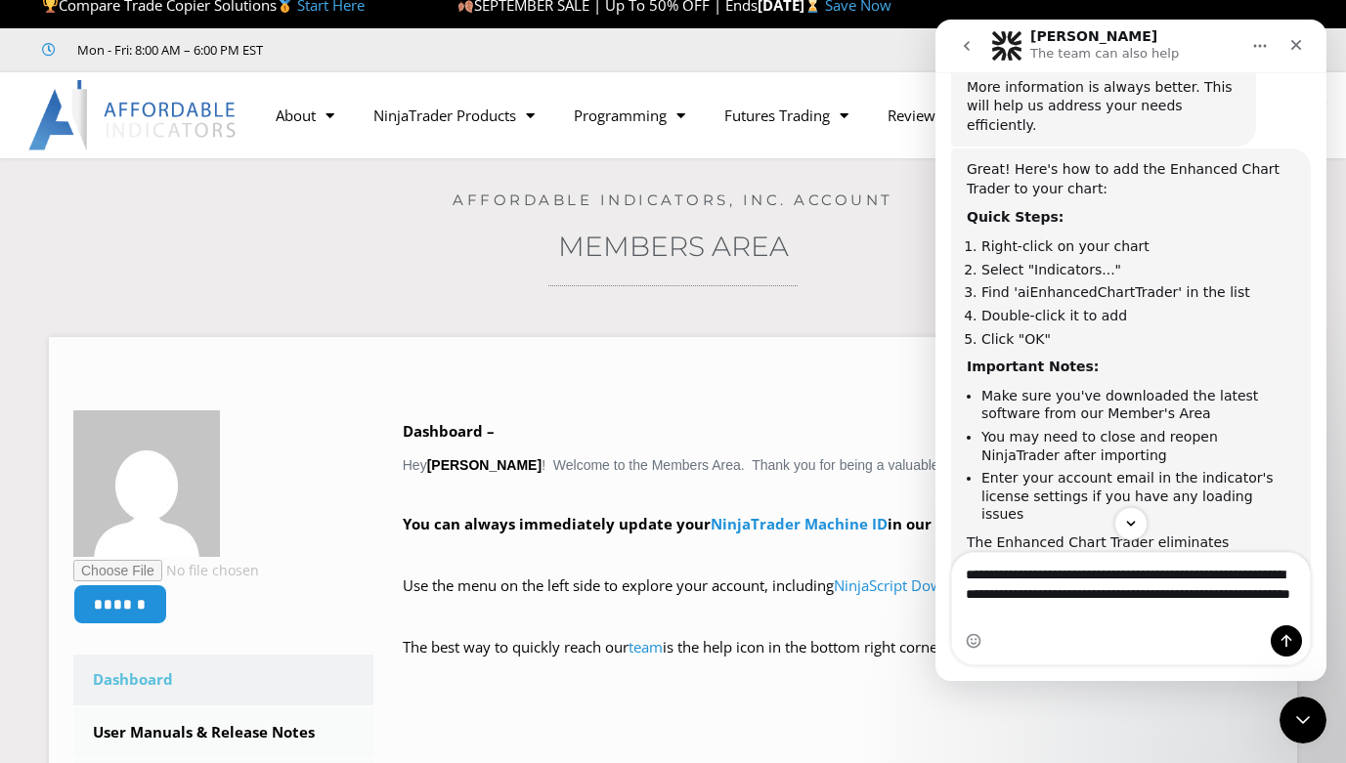
type textarea "**********"
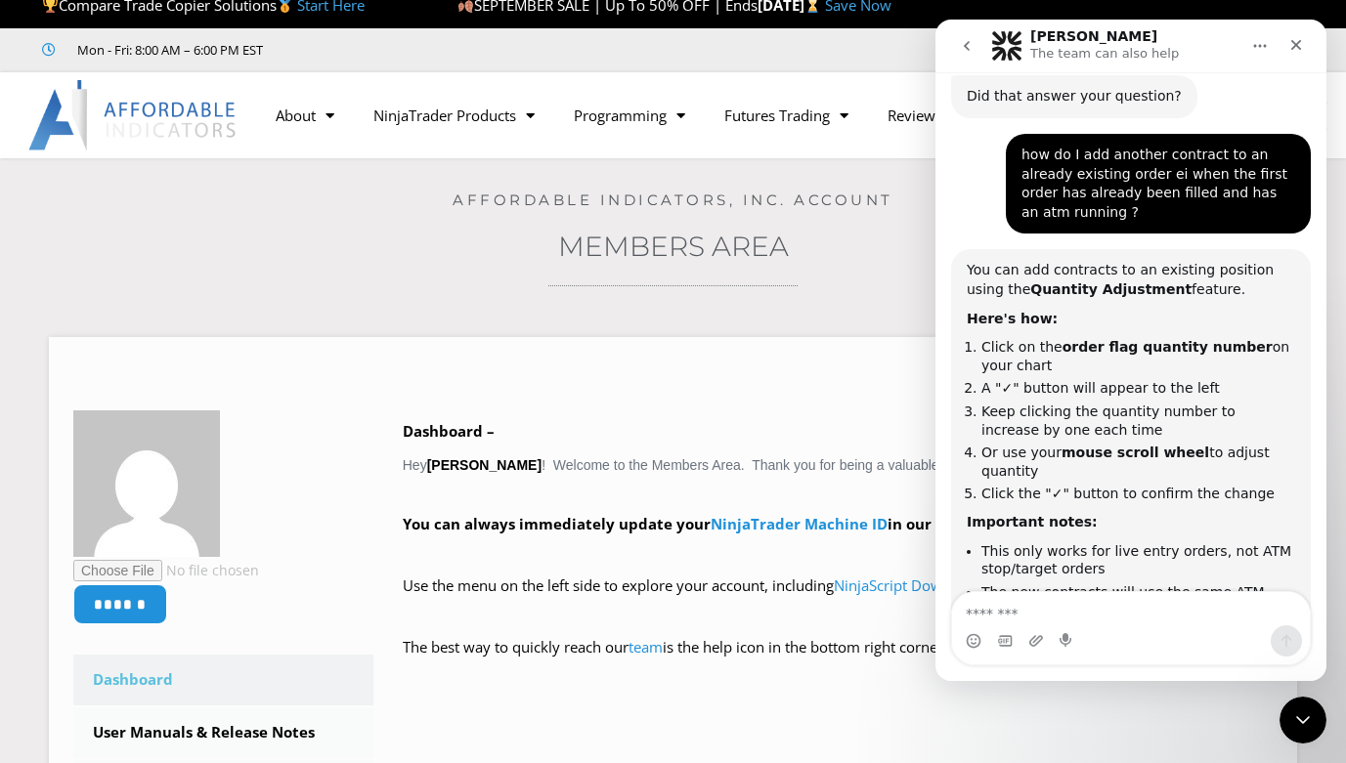
scroll to position [1347, 0]
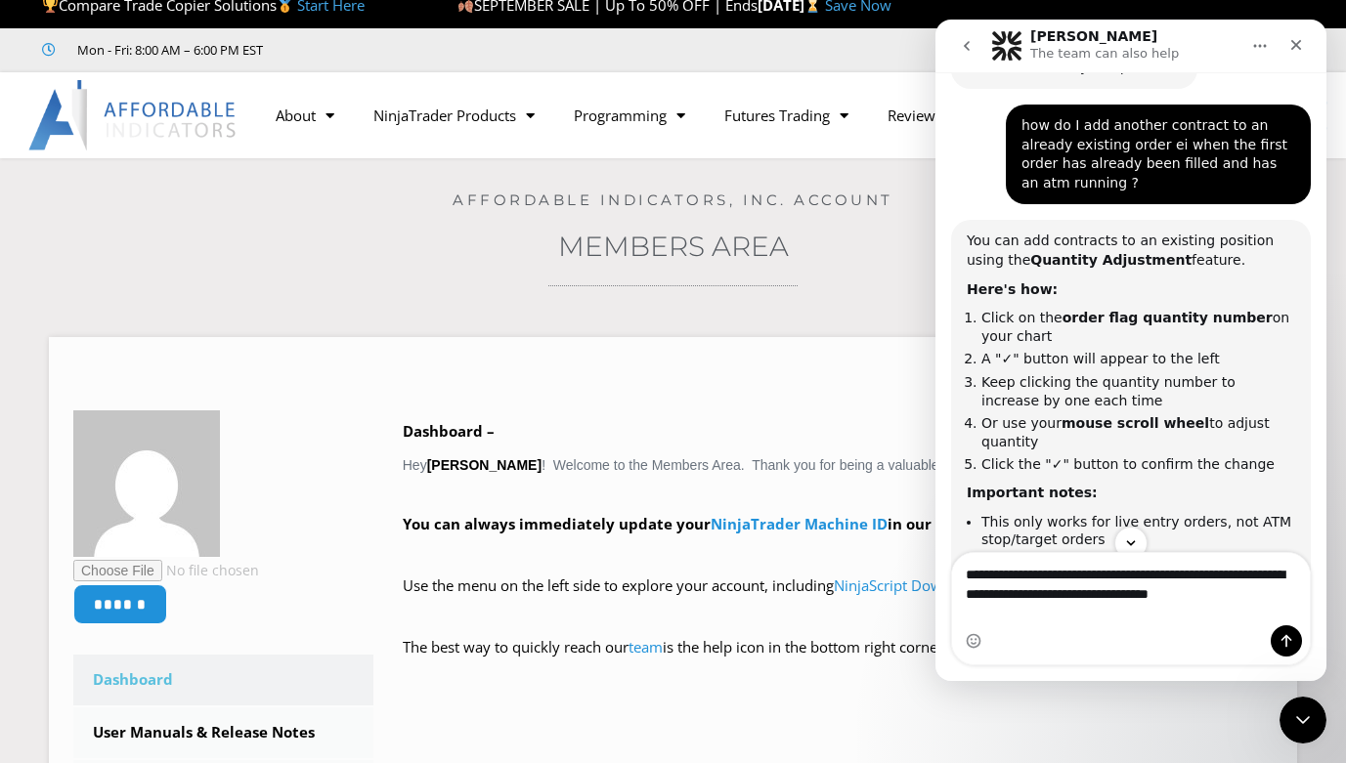
type textarea "**********"
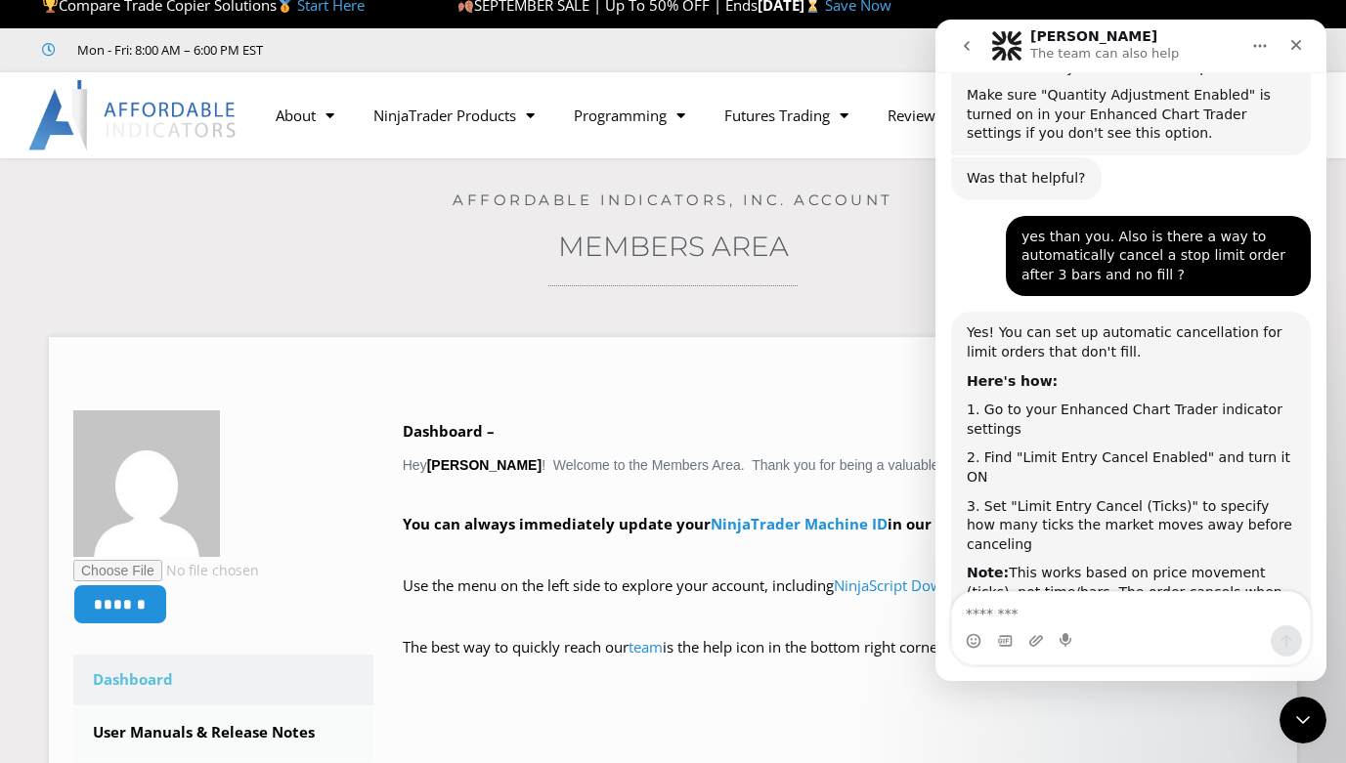
scroll to position [1936, 0]
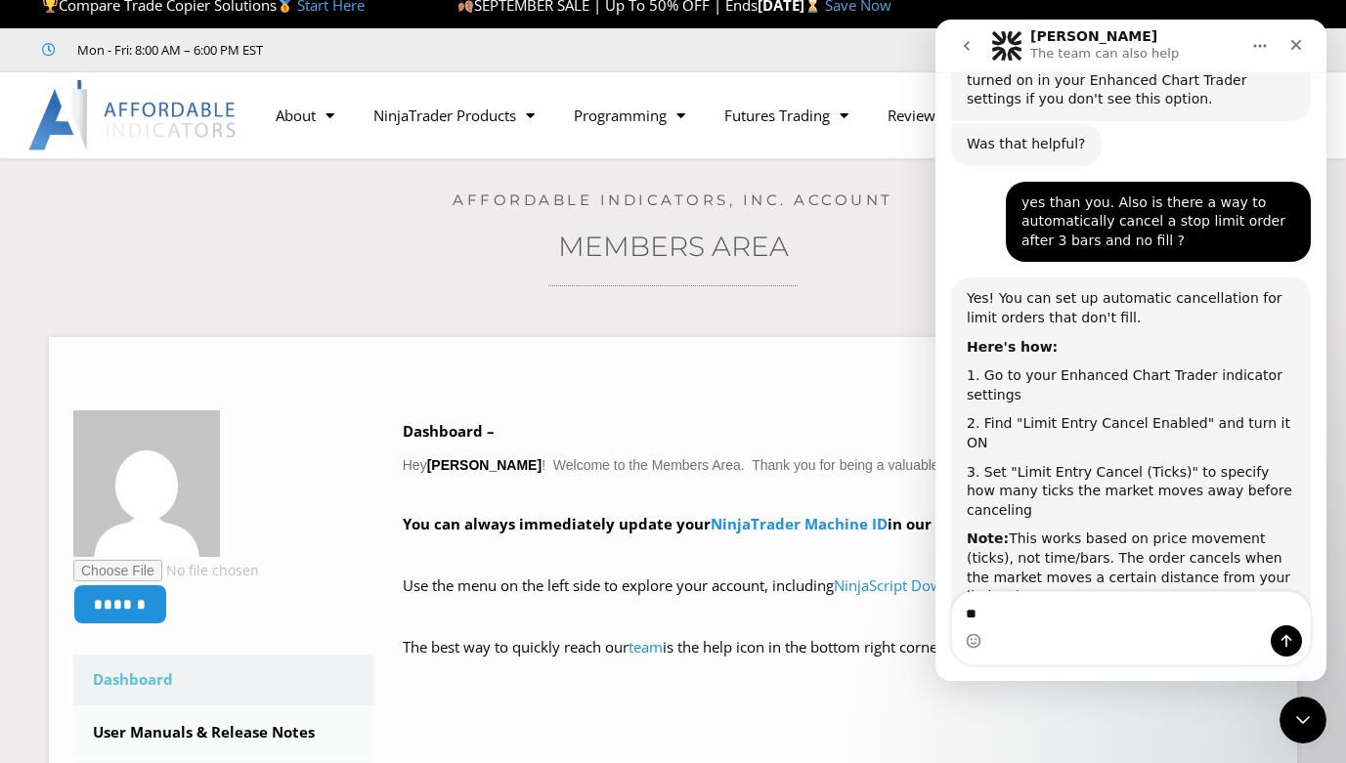
type textarea "***"
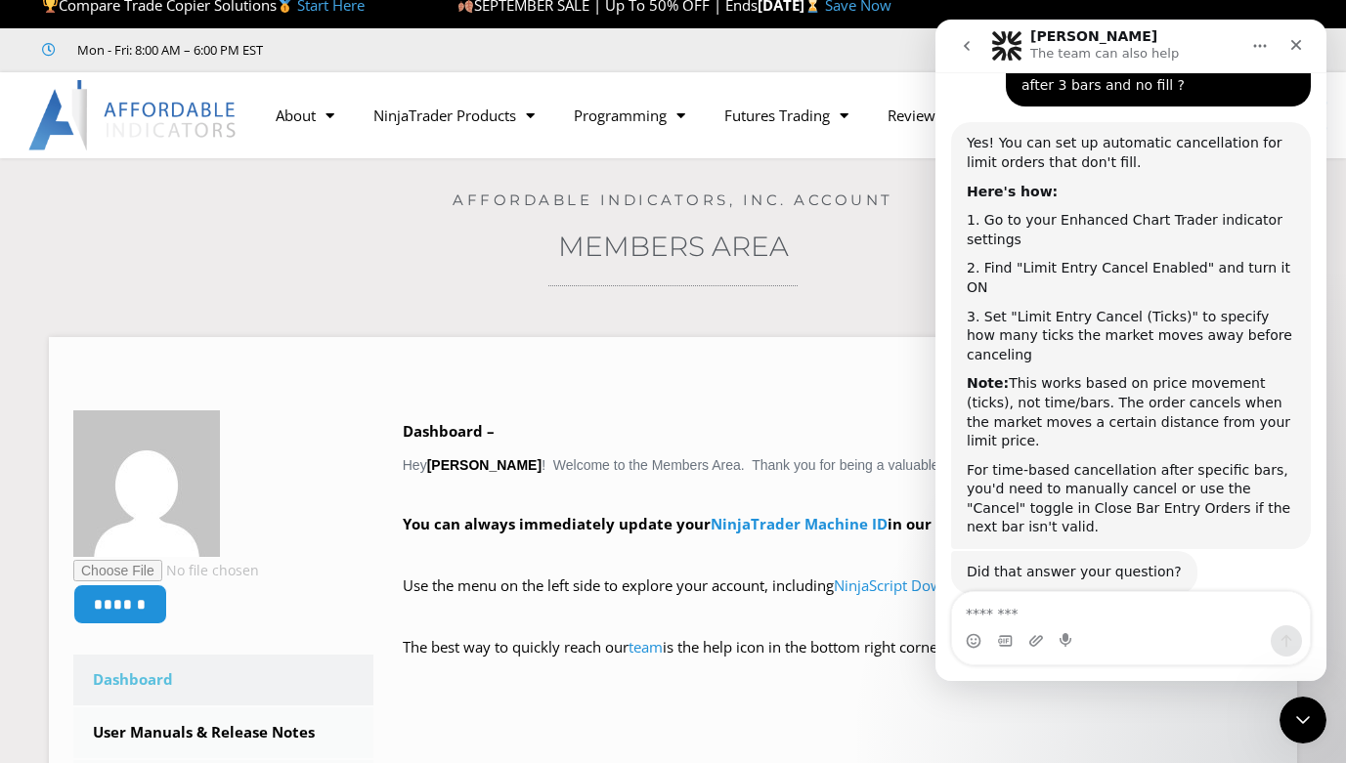
scroll to position [2089, 0]
